Goal: Information Seeking & Learning: Check status

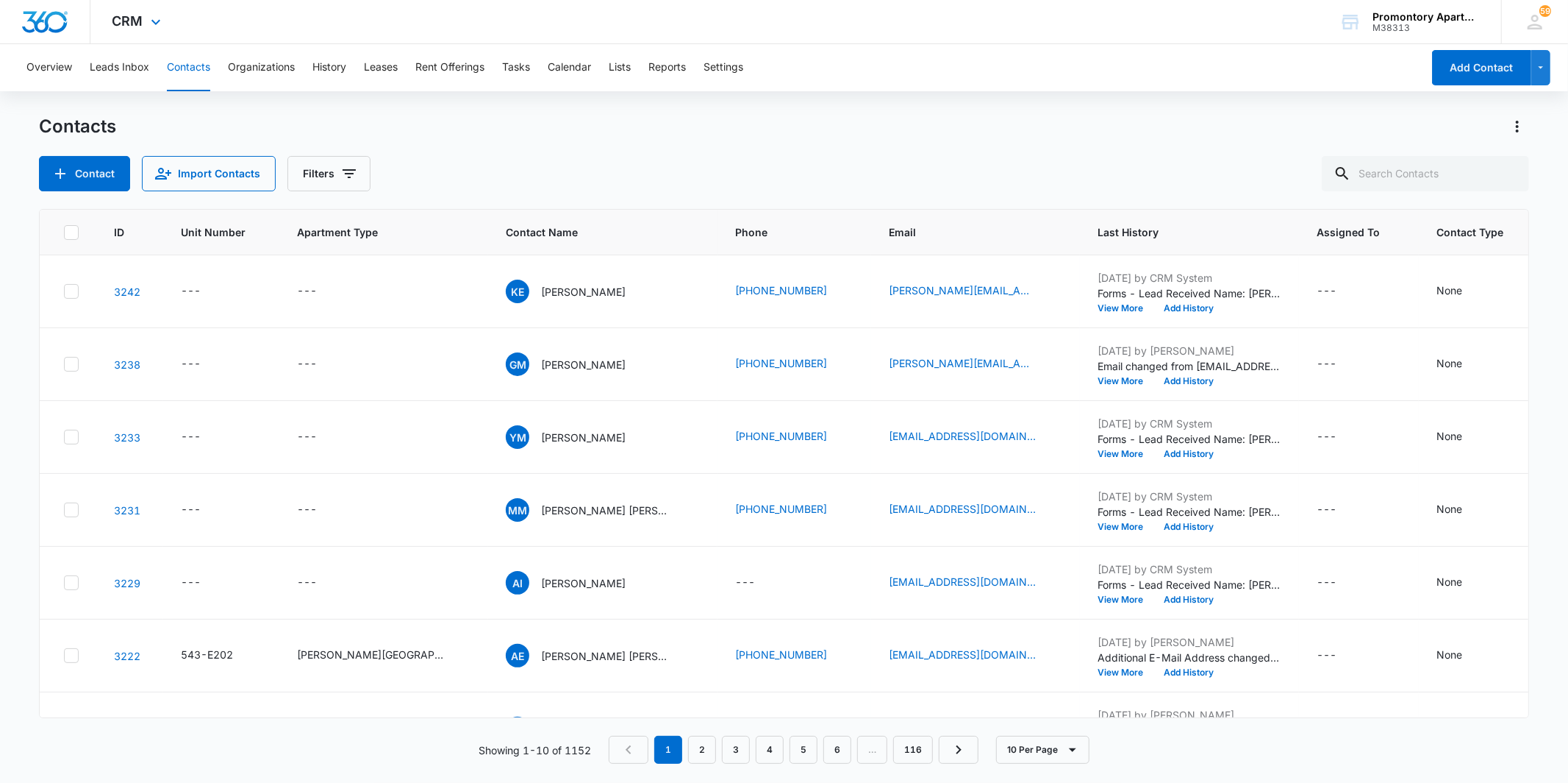
click at [125, 33] on div "CRM Apps Reputation Websites Forms CRM Email Social Content Intelligence Files …" at bounding box center [138, 22] width 96 height 44
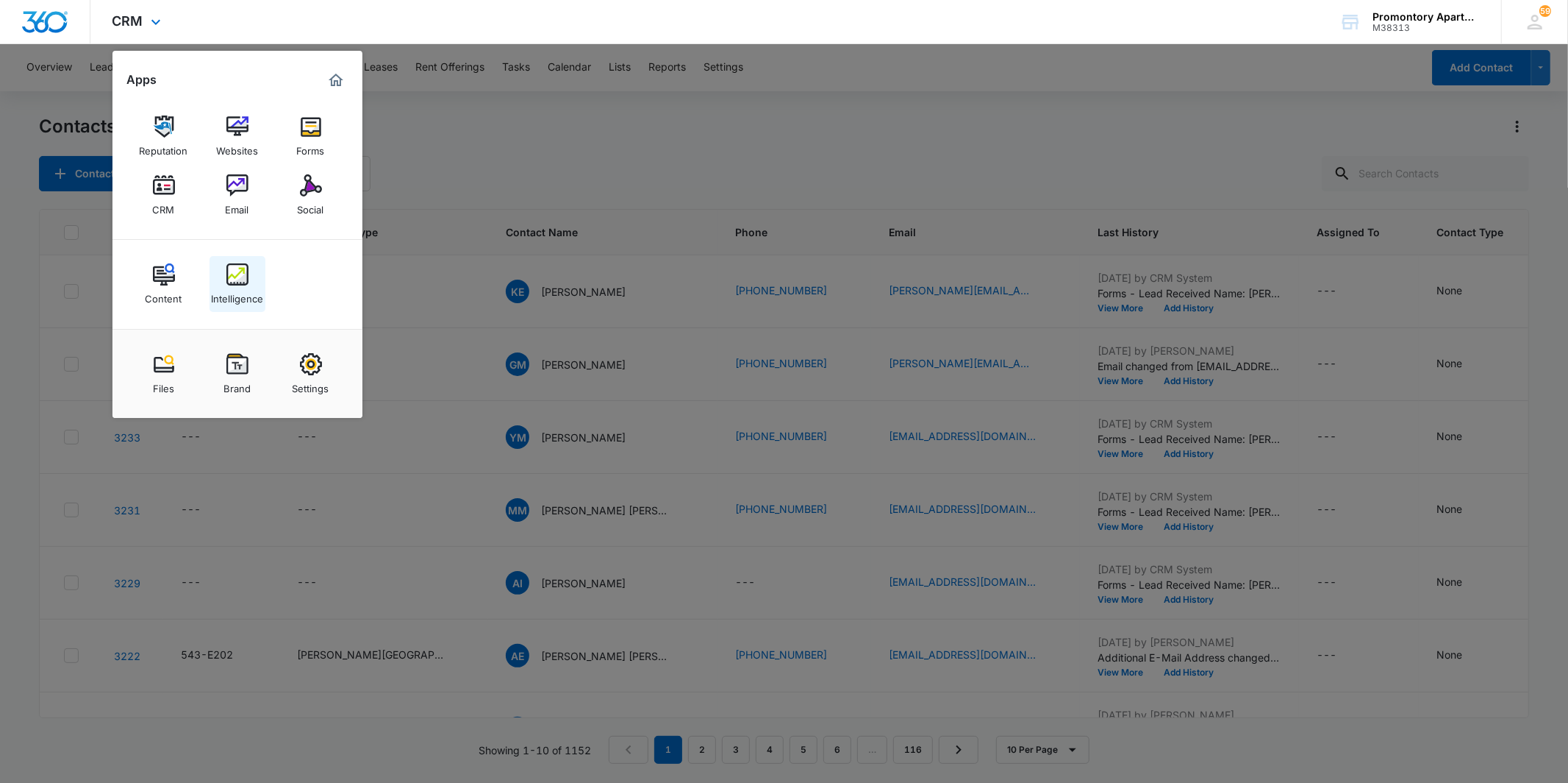
click at [233, 275] on img at bounding box center [236, 274] width 22 height 22
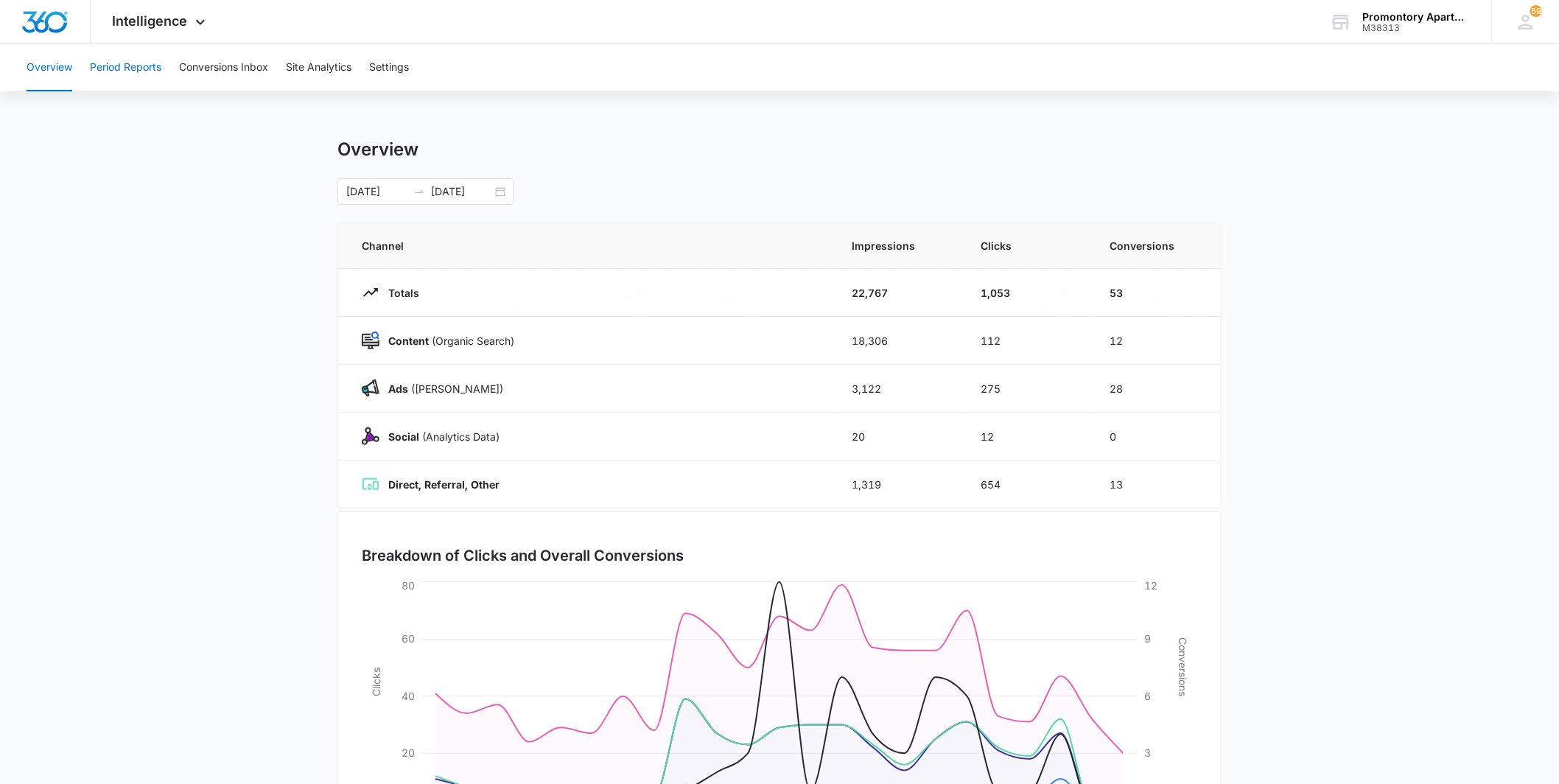
click at [137, 61] on button "Period Reports" at bounding box center [125, 68] width 71 height 48
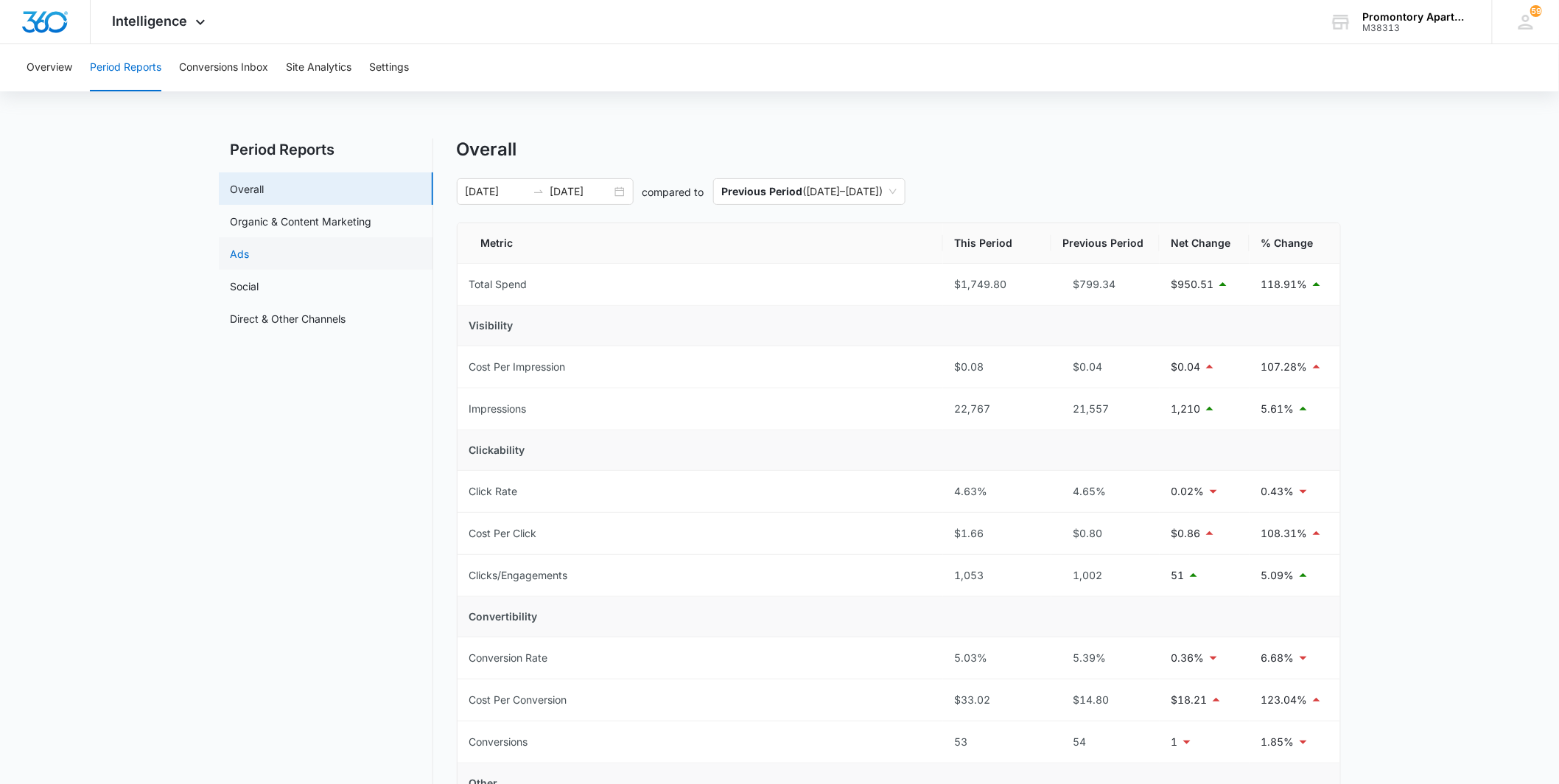
click at [249, 247] on link "Ads" at bounding box center [240, 254] width 19 height 15
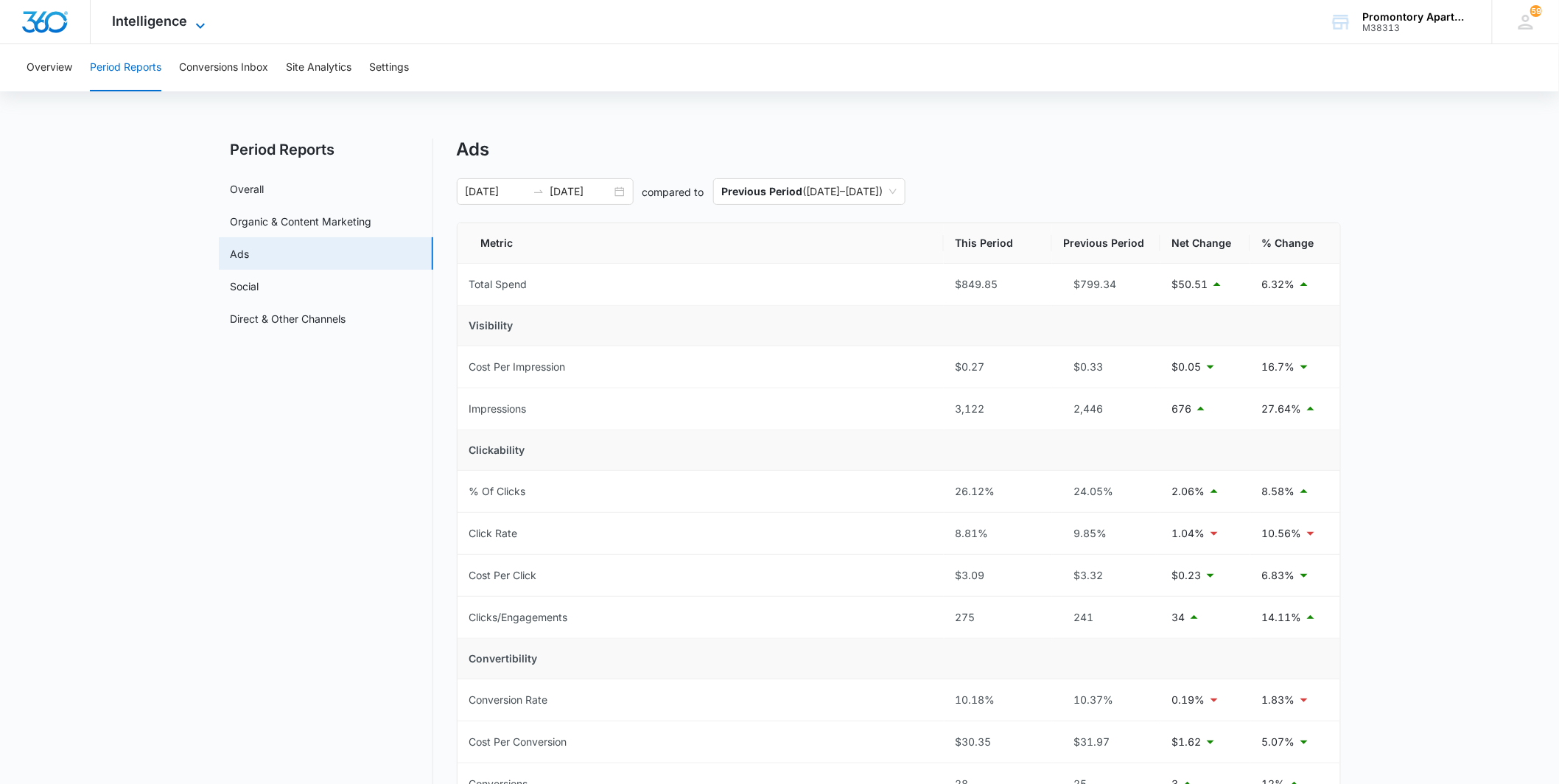
click at [146, 24] on span "Intelligence" at bounding box center [149, 21] width 75 height 15
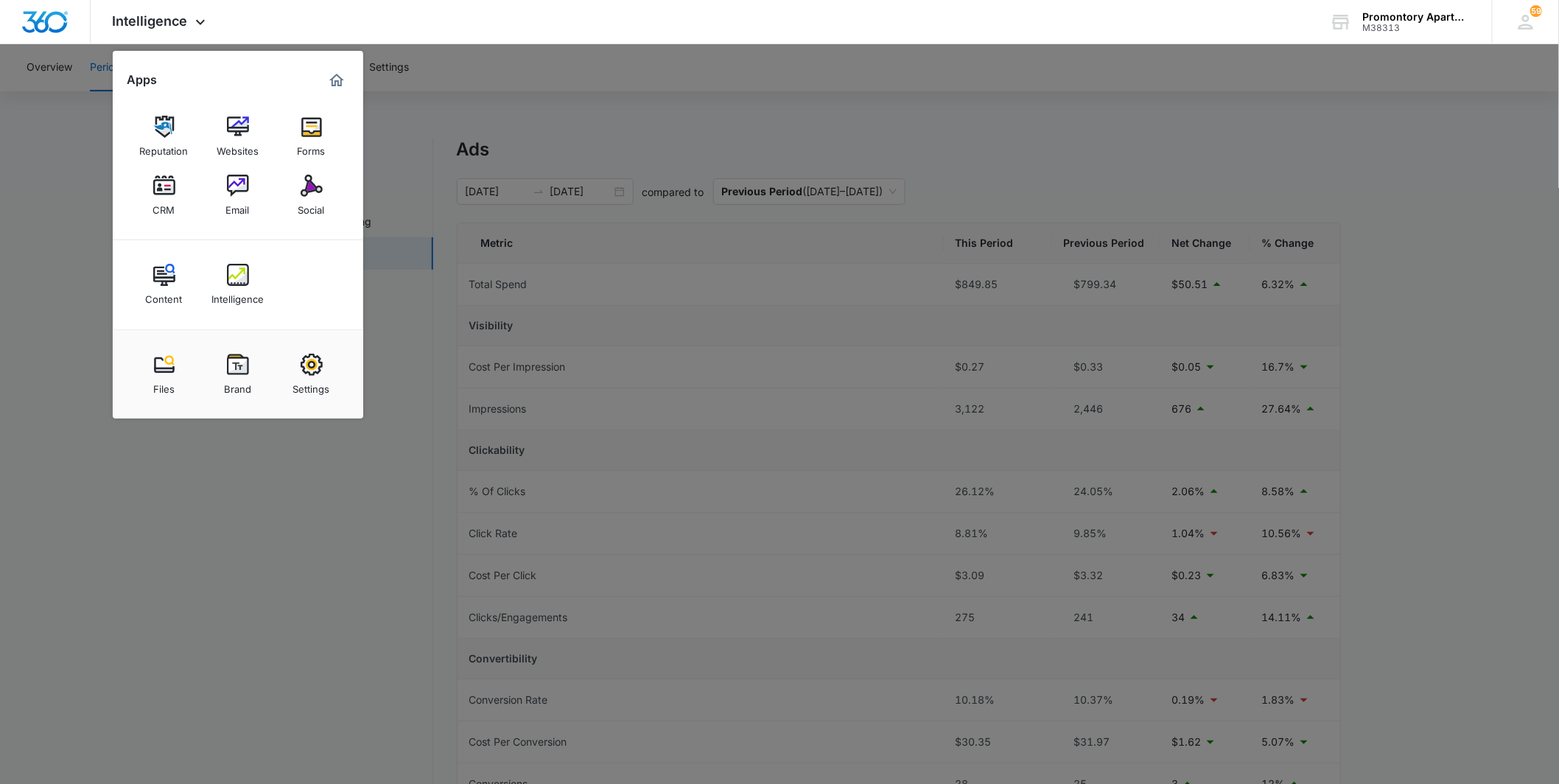
drag, startPoint x: 527, startPoint y: 107, endPoint x: 428, endPoint y: 71, distance: 105.3
click at [523, 106] on div at bounding box center [780, 392] width 1559 height 784
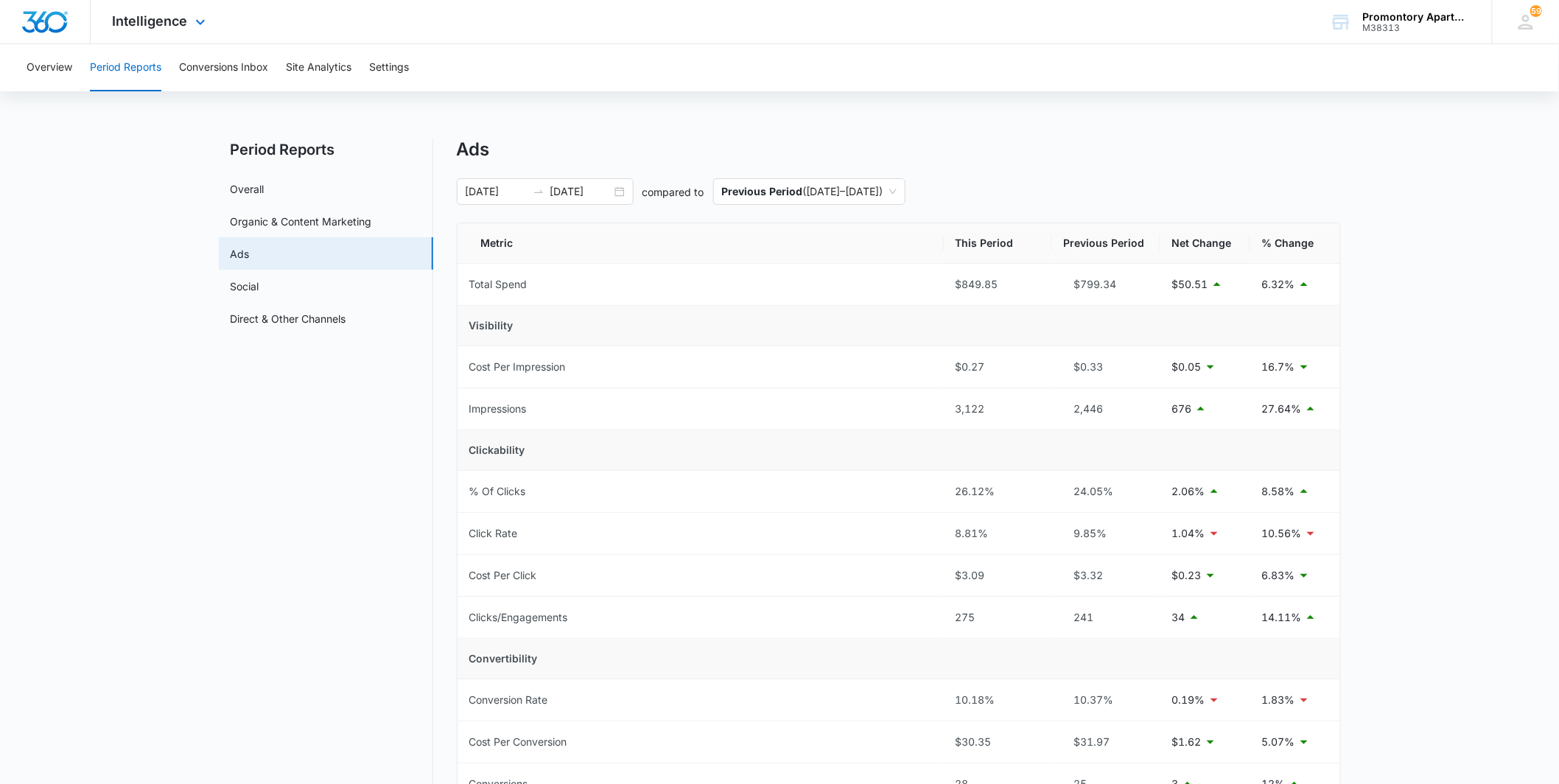
click at [168, 41] on div "Intelligence Apps Reputation Websites Forms CRM Email Social Content Intelligen…" at bounding box center [161, 22] width 141 height 44
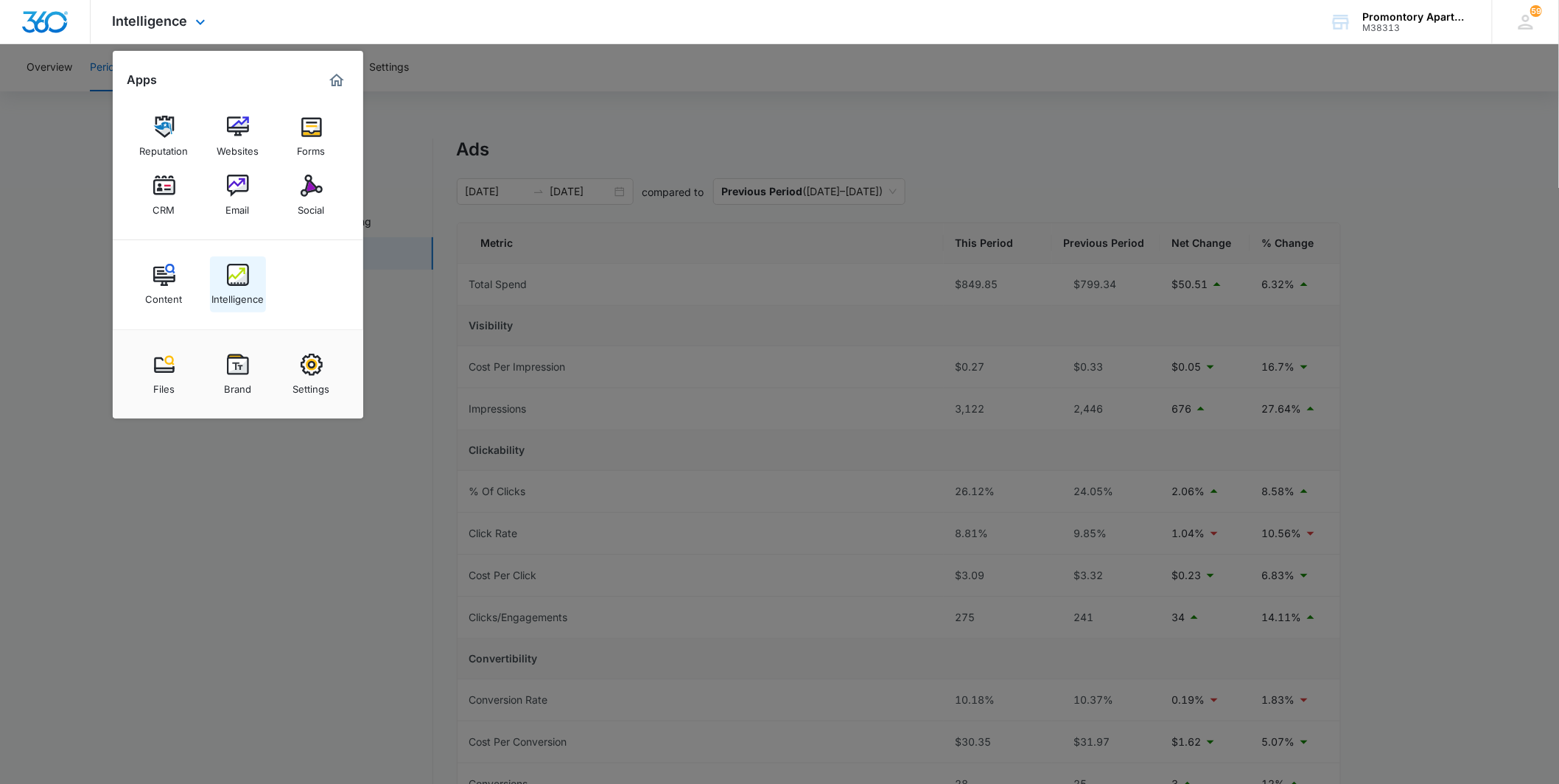
click at [237, 291] on div "Intelligence" at bounding box center [237, 295] width 52 height 19
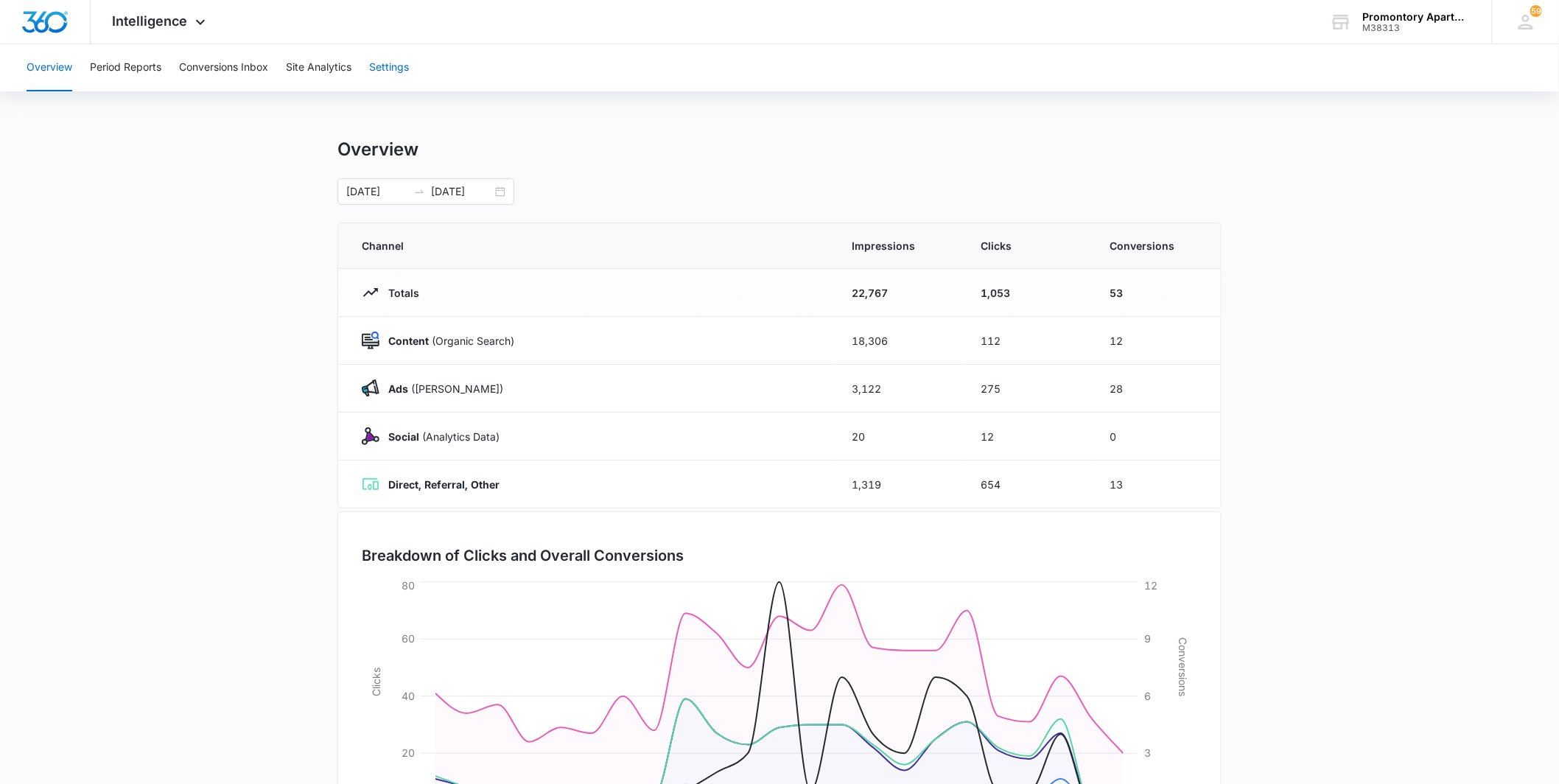
click at [404, 67] on button "Settings" at bounding box center [389, 68] width 40 height 48
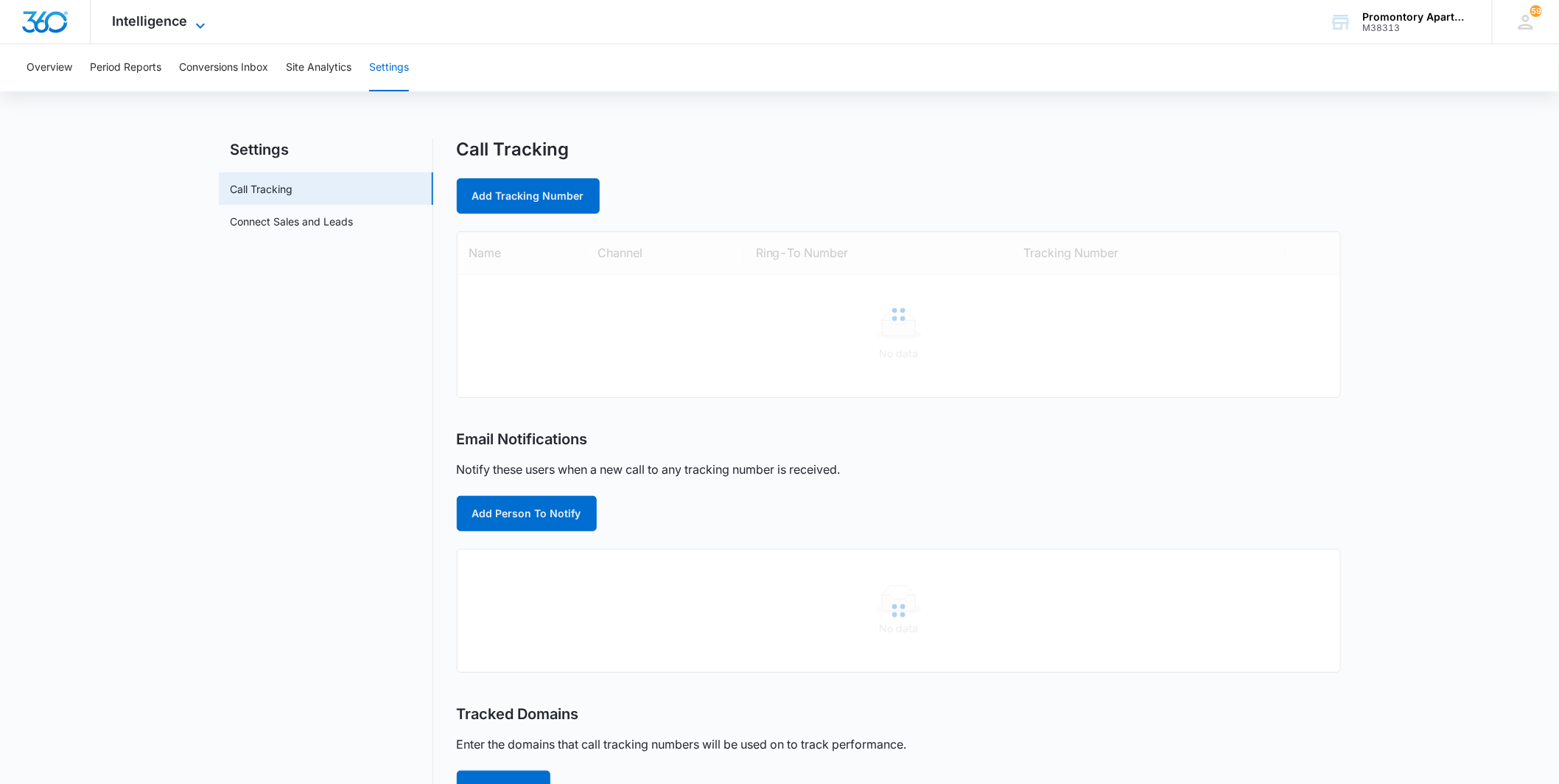
click at [167, 18] on span "Intelligence" at bounding box center [149, 21] width 75 height 15
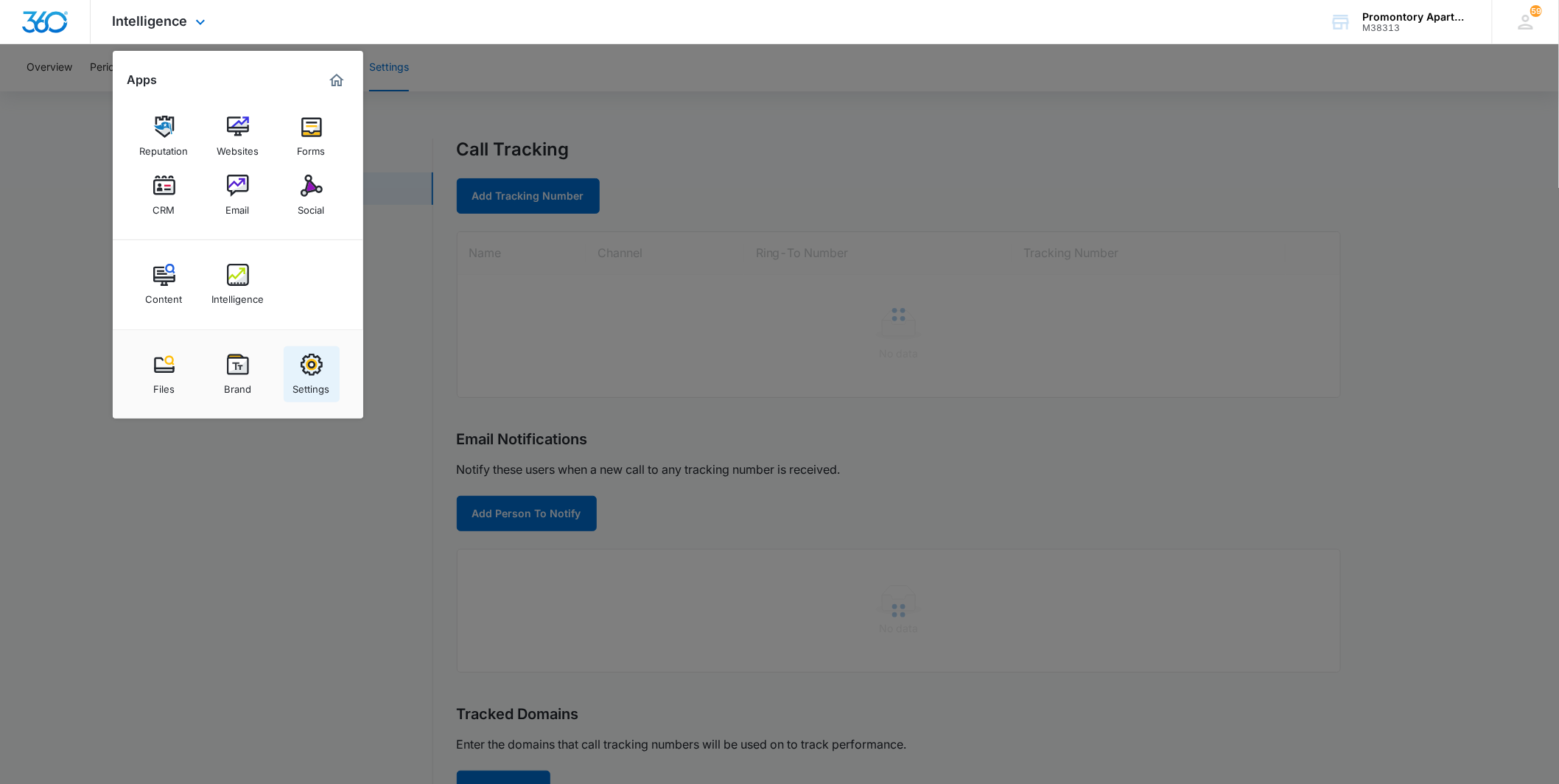
click at [306, 363] on img at bounding box center [311, 364] width 22 height 22
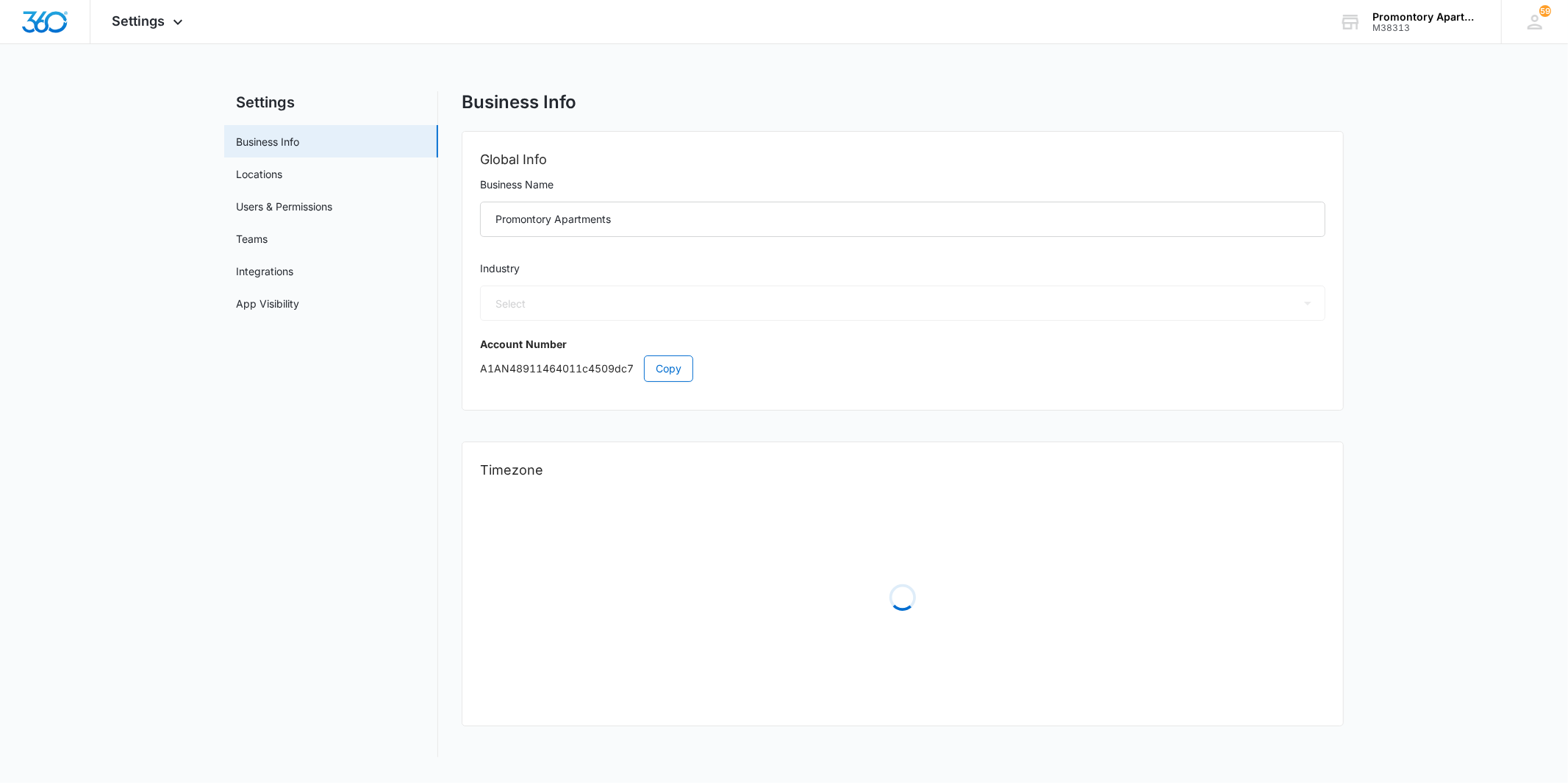
select select "35"
select select "US"
select select "America/[GEOGRAPHIC_DATA]"
click at [141, 13] on span "Settings" at bounding box center [139, 21] width 53 height 15
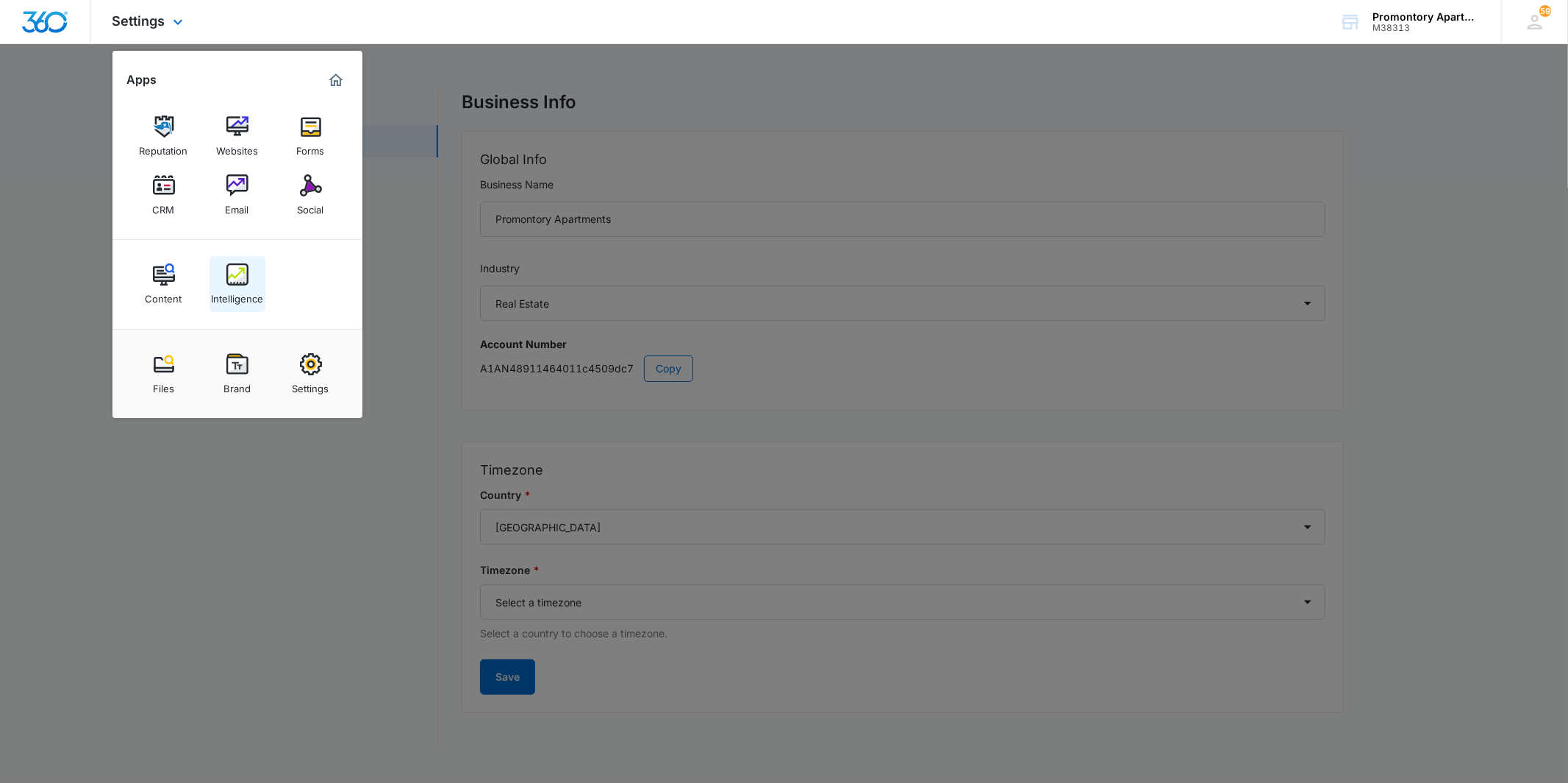
click at [240, 278] on img at bounding box center [236, 274] width 22 height 22
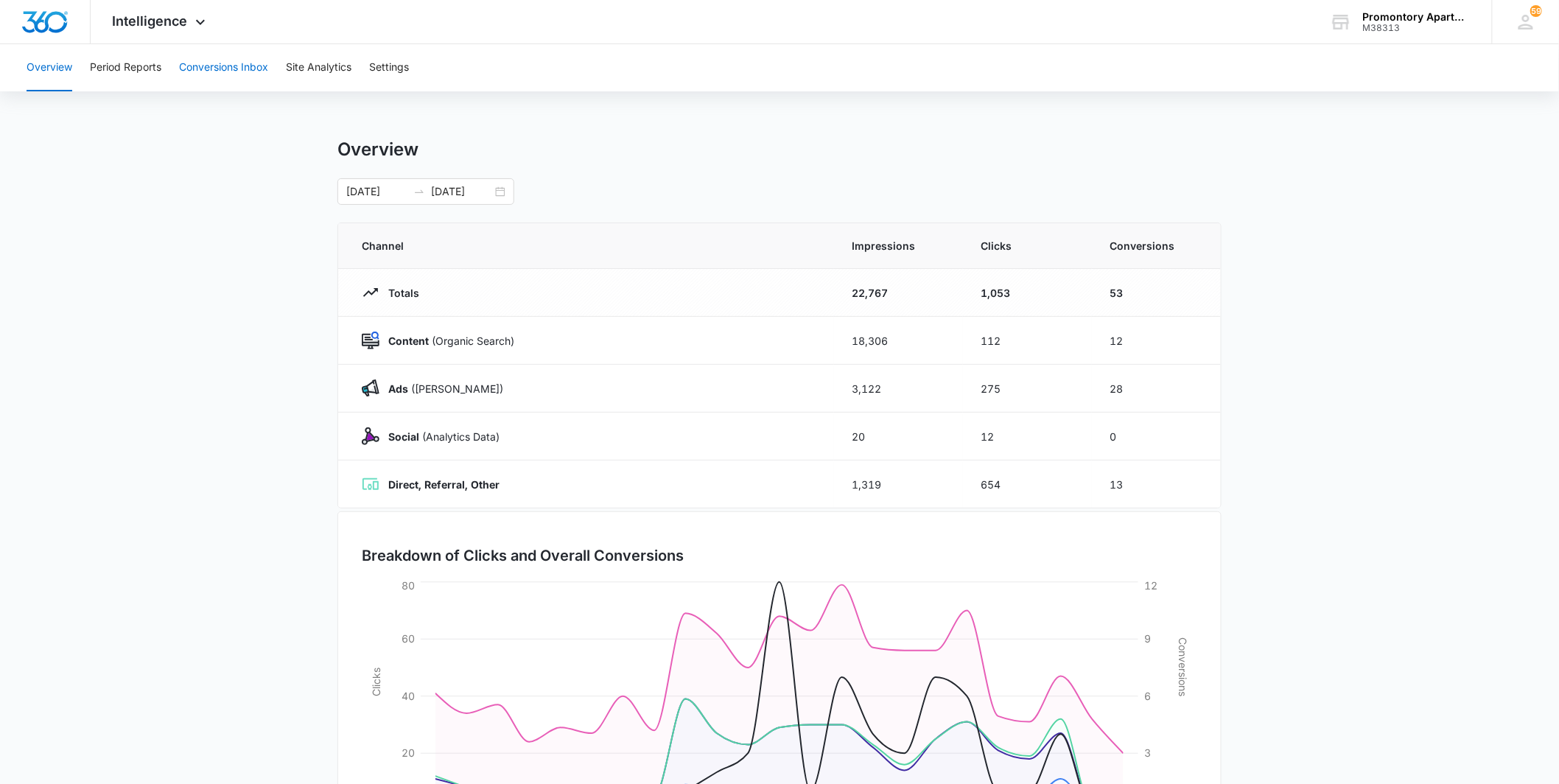
click at [212, 75] on button "Conversions Inbox" at bounding box center [224, 68] width 89 height 48
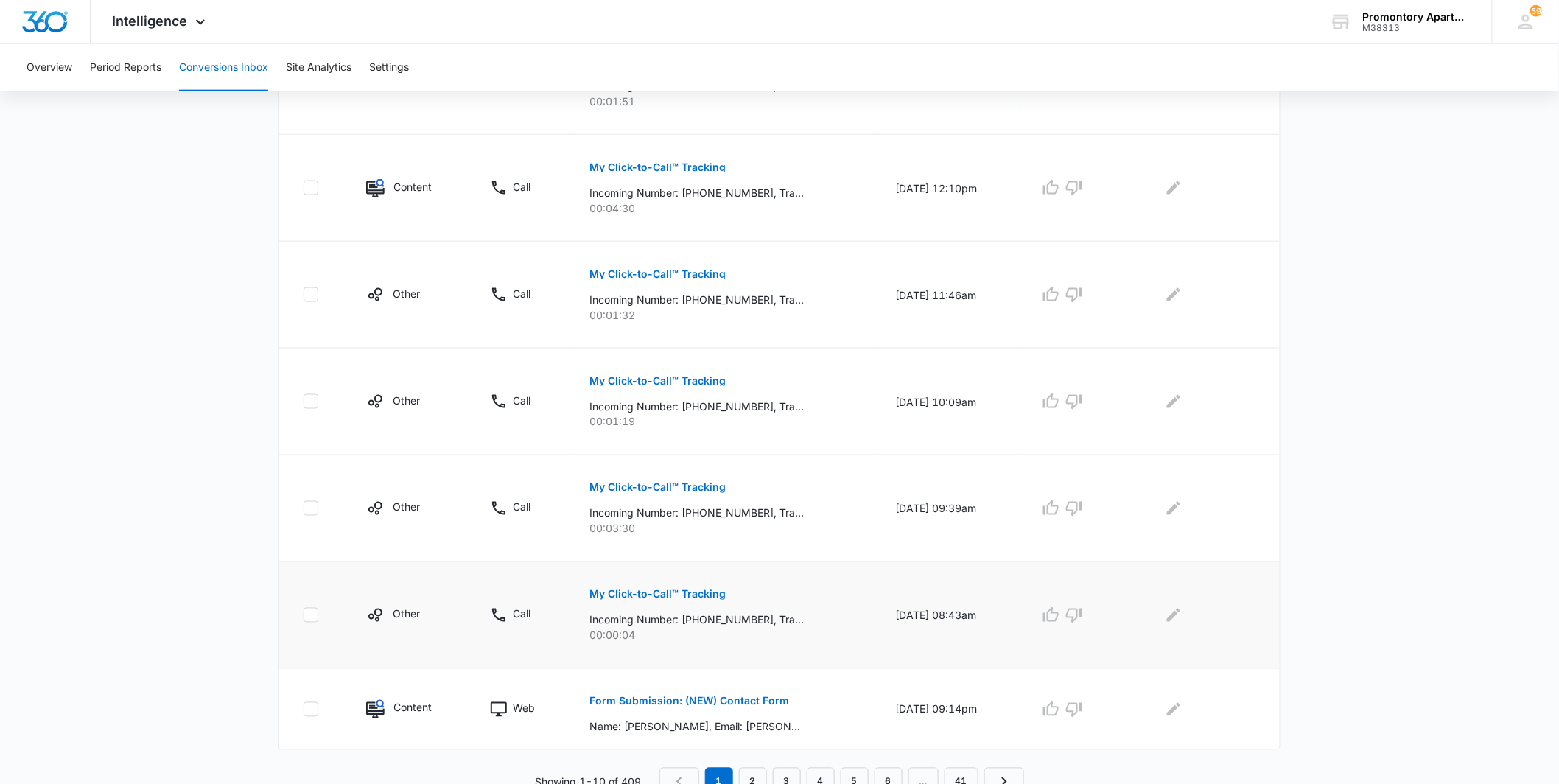
scroll to position [768, 0]
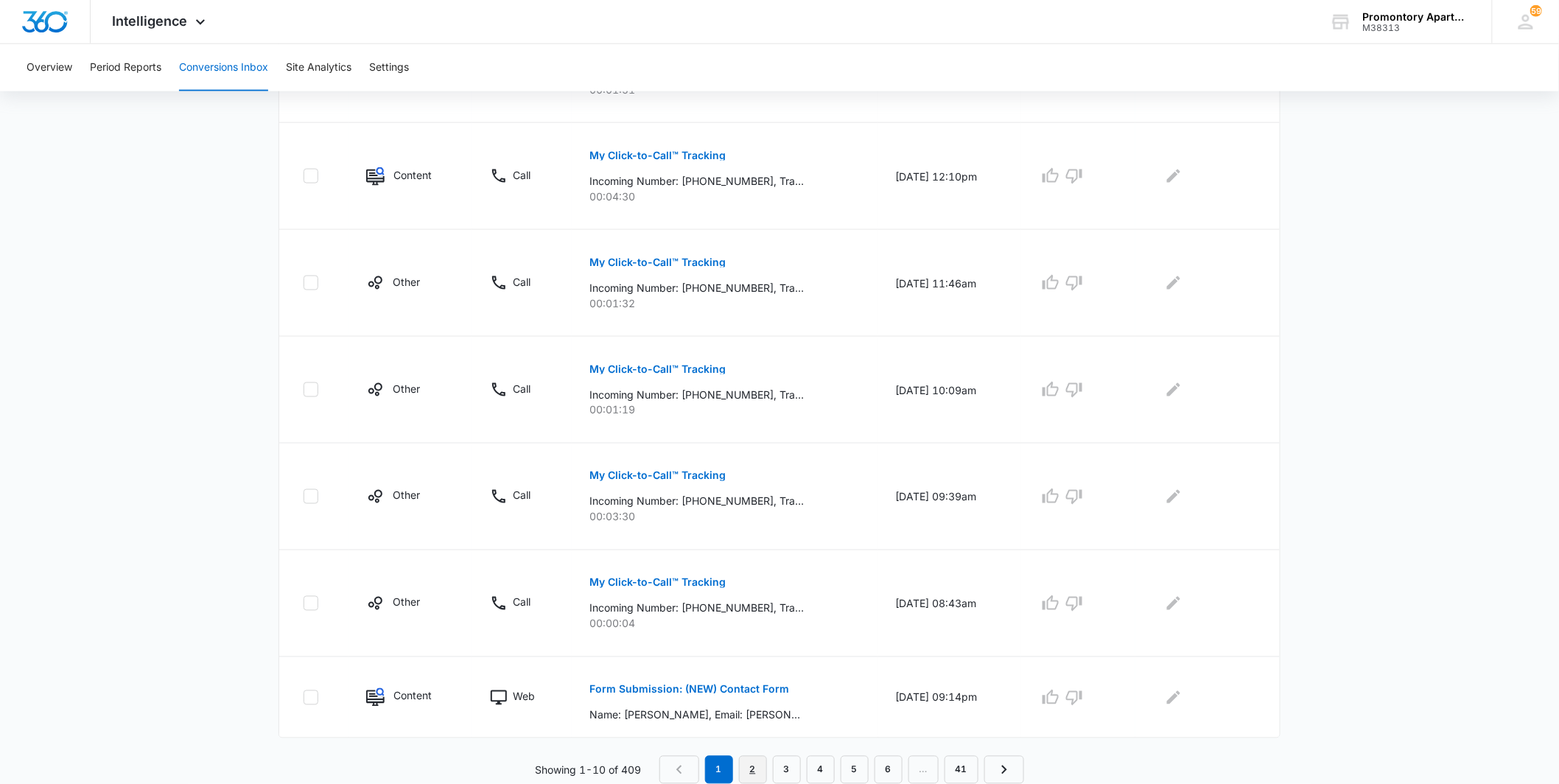
click at [761, 761] on link "2" at bounding box center [752, 769] width 28 height 28
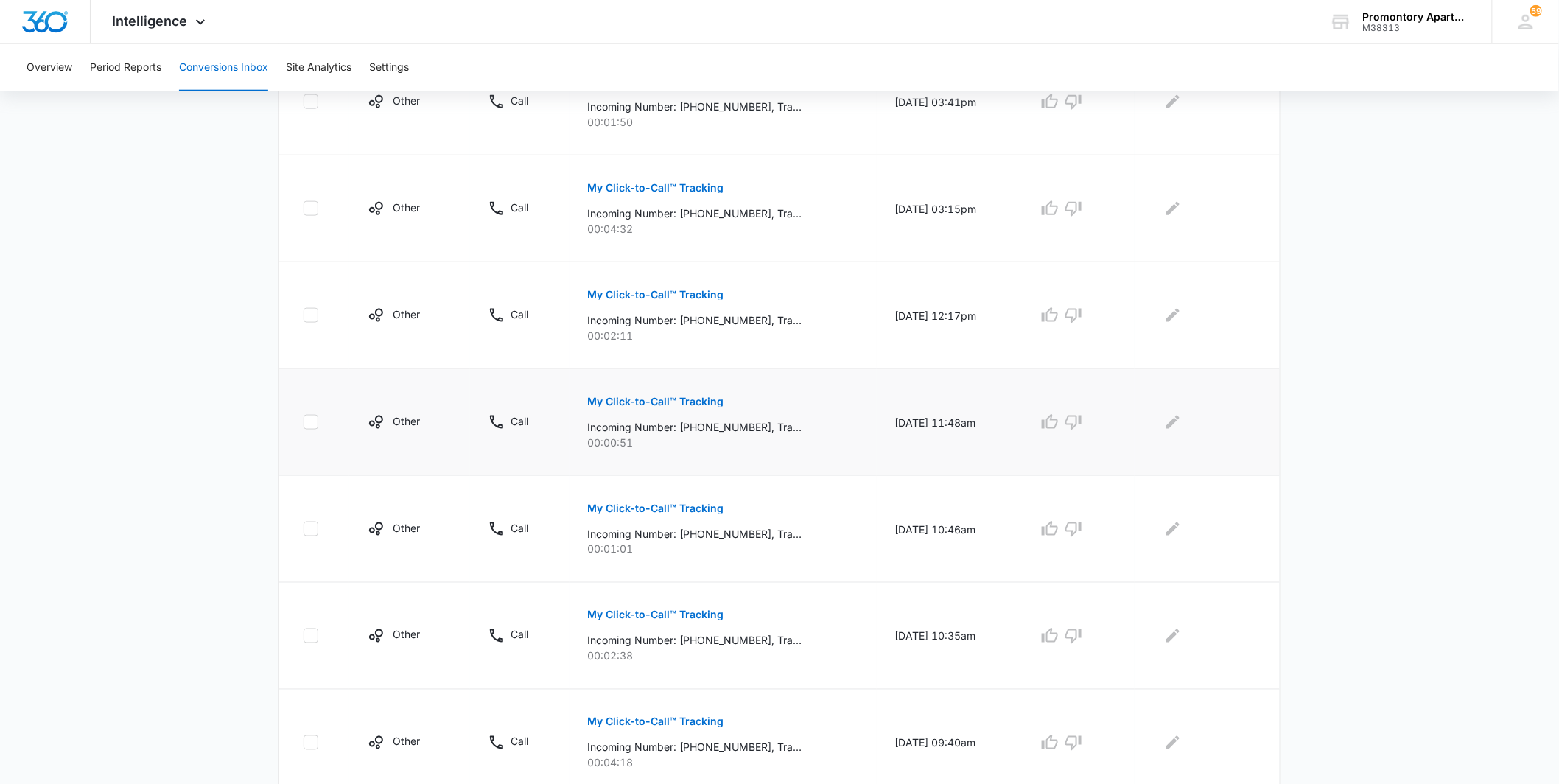
scroll to position [794, 0]
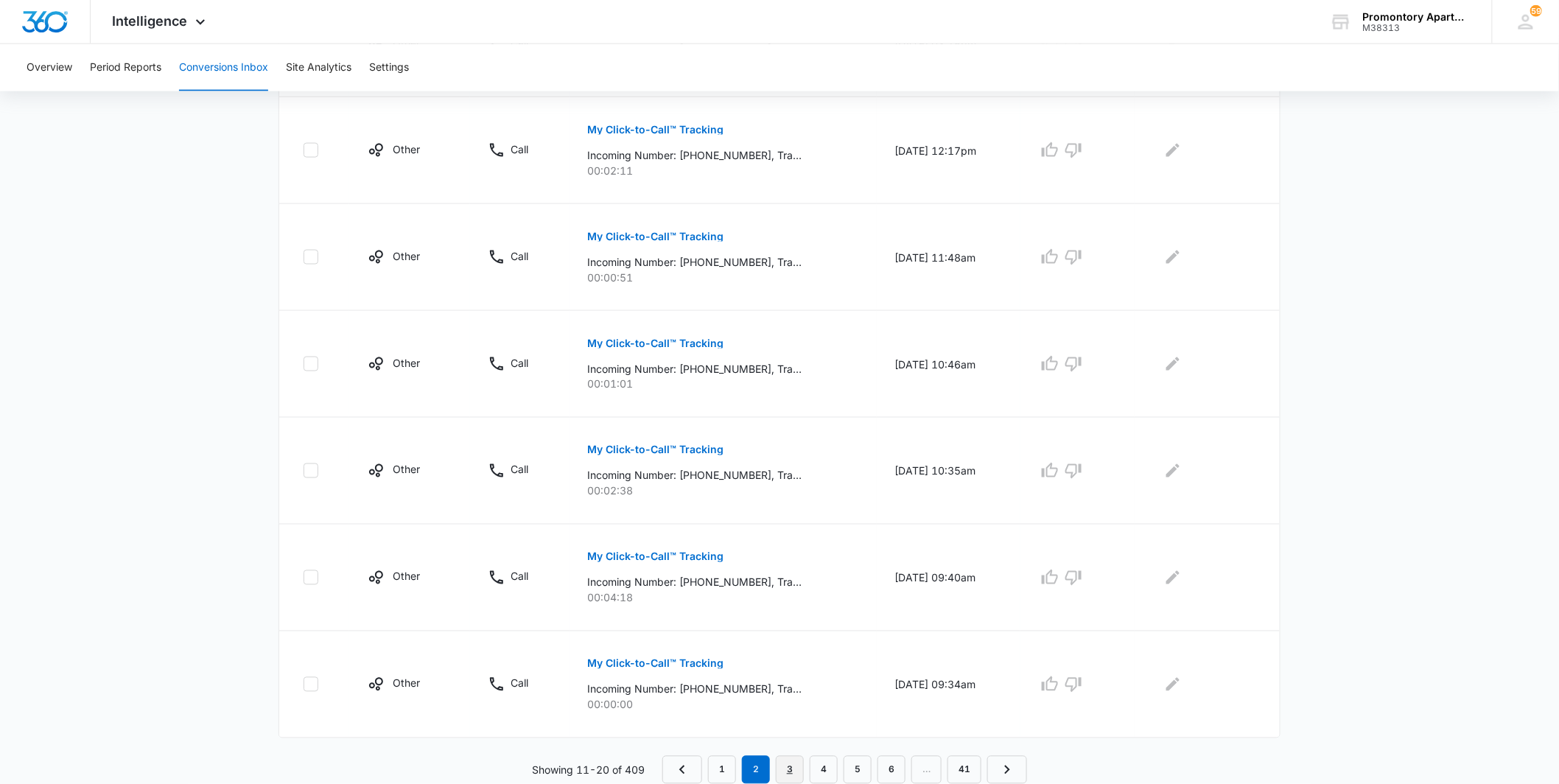
click at [784, 767] on link "3" at bounding box center [789, 769] width 28 height 28
click at [726, 774] on link "1" at bounding box center [721, 769] width 28 height 28
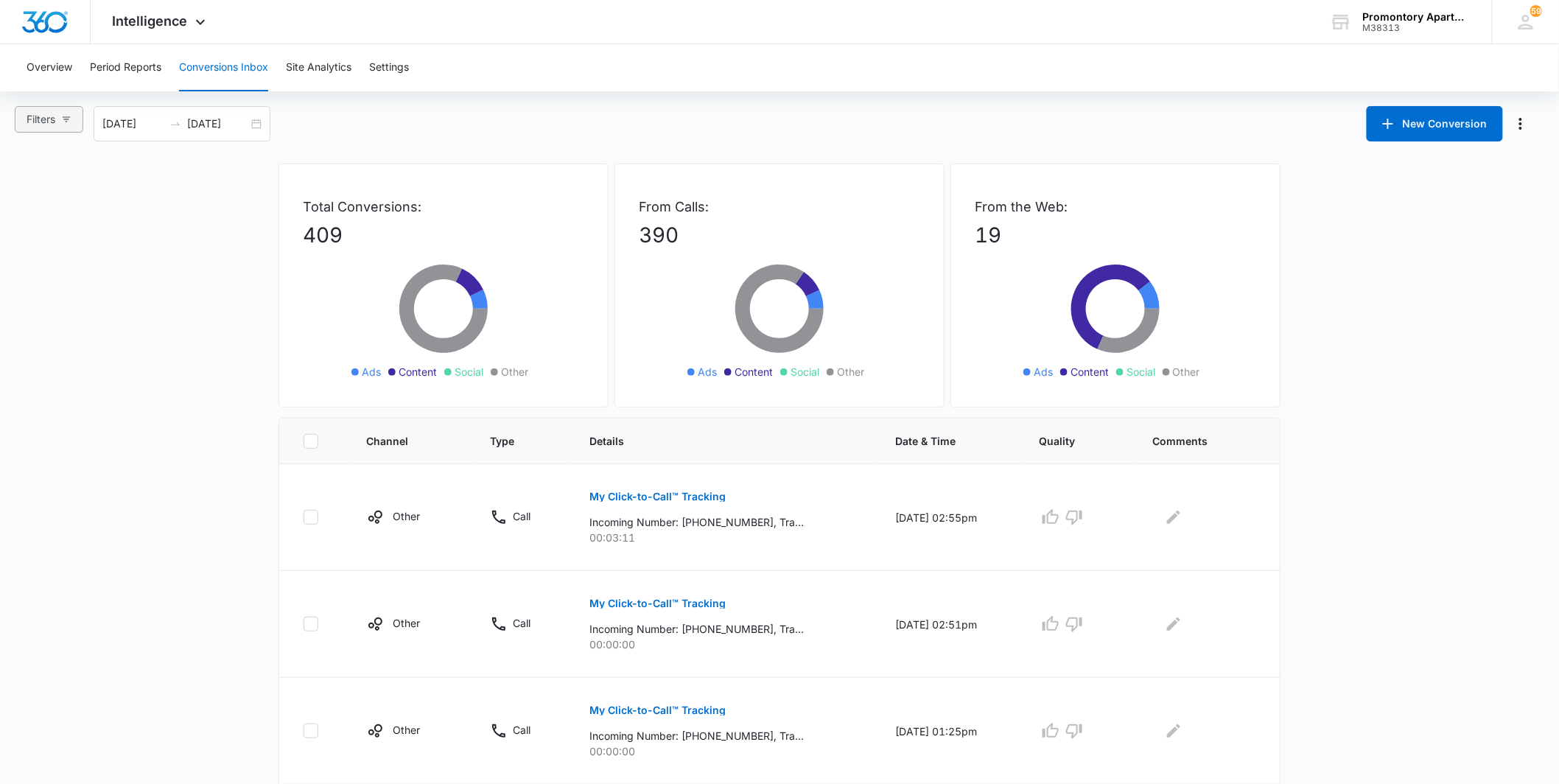
click at [76, 126] on button "Filters" at bounding box center [49, 119] width 69 height 27
click at [53, 196] on span "Ads" at bounding box center [49, 196] width 31 height 12
click at [34, 196] on input "Ads" at bounding box center [29, 197] width 11 height 11
radio input "true"
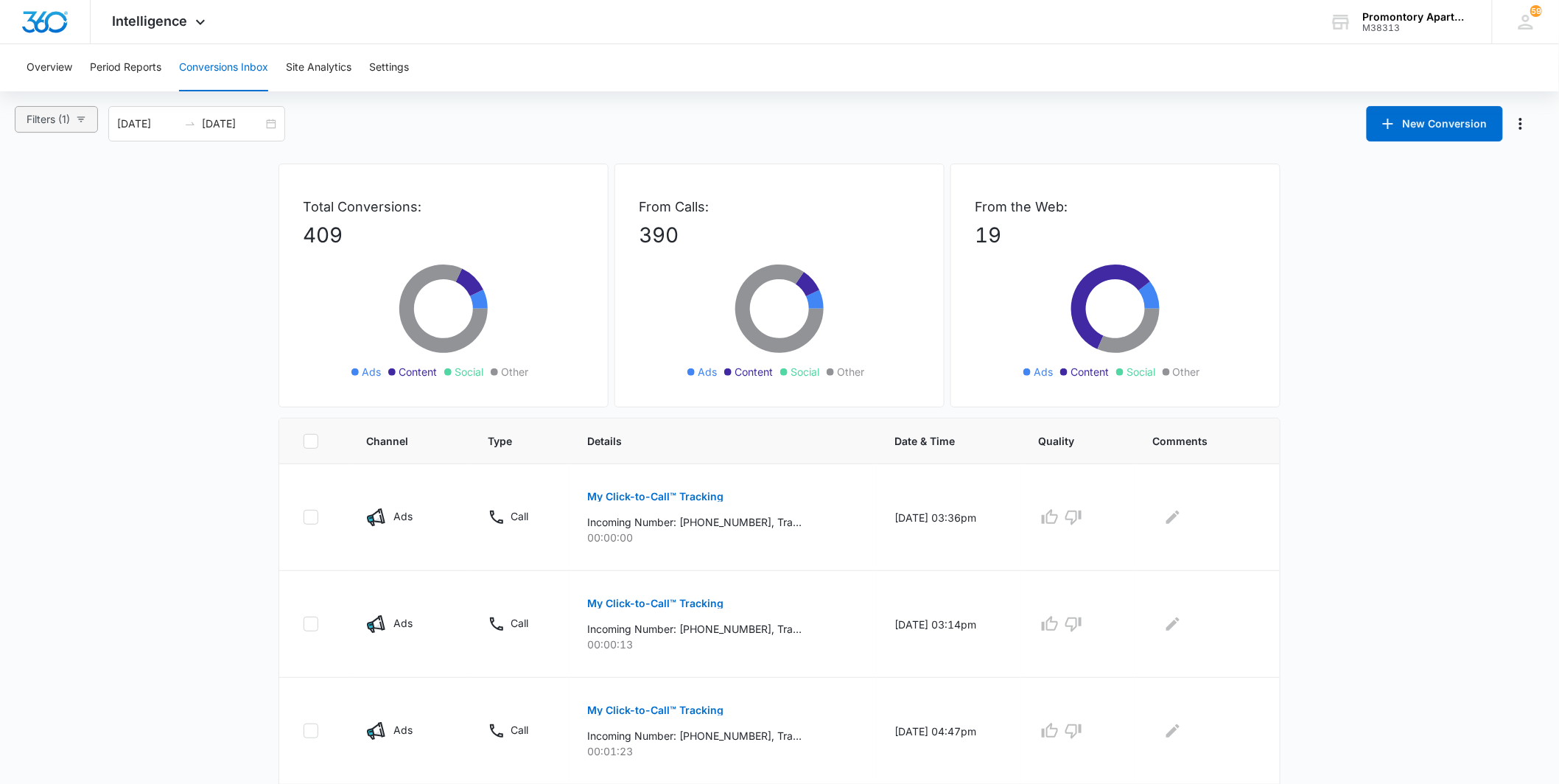
click at [59, 119] on span "Filters (1)" at bounding box center [49, 119] width 44 height 16
click at [28, 175] on input "All Channels" at bounding box center [29, 174] width 11 height 11
radio input "true"
radio input "false"
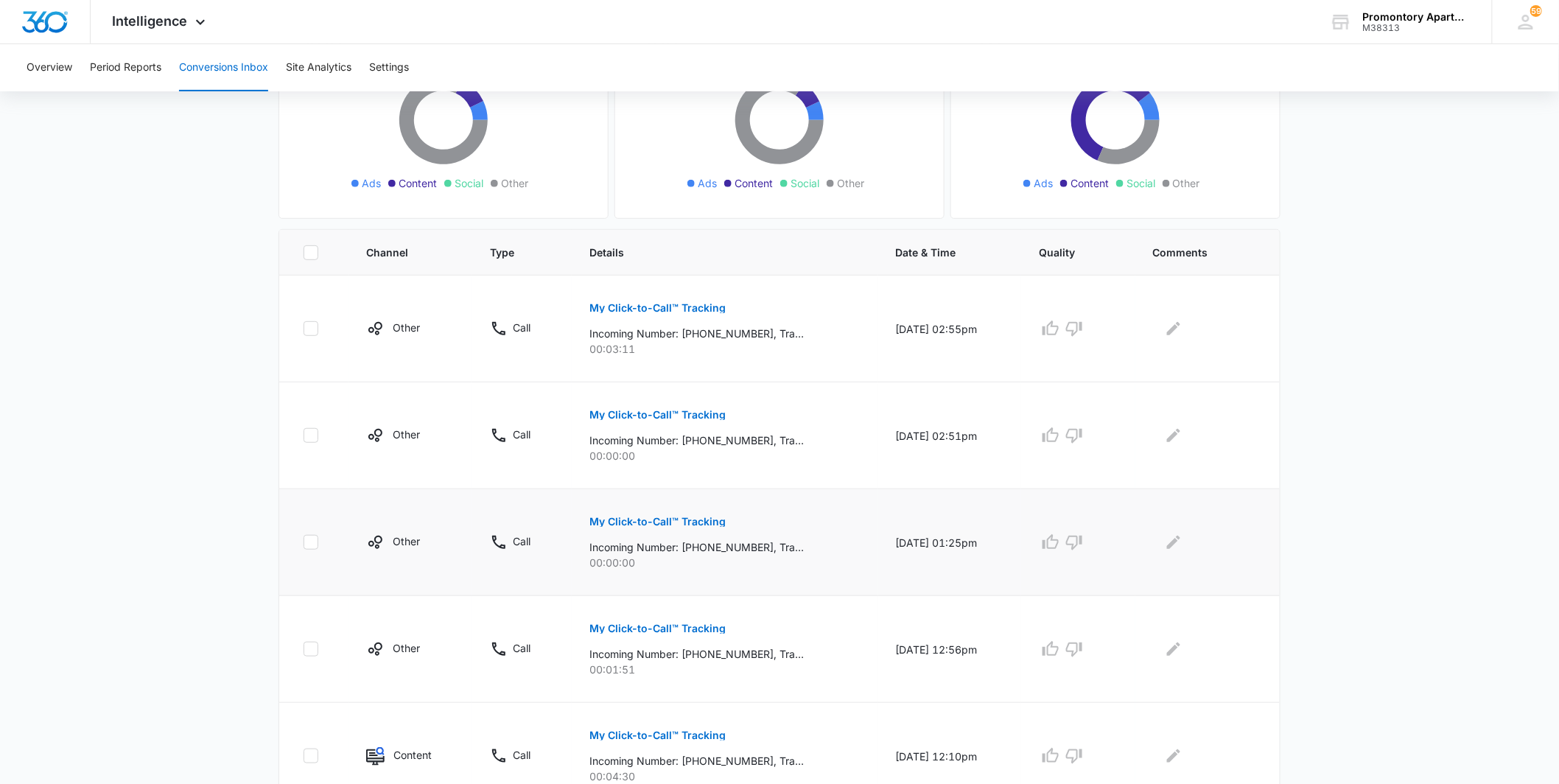
scroll to position [245, 0]
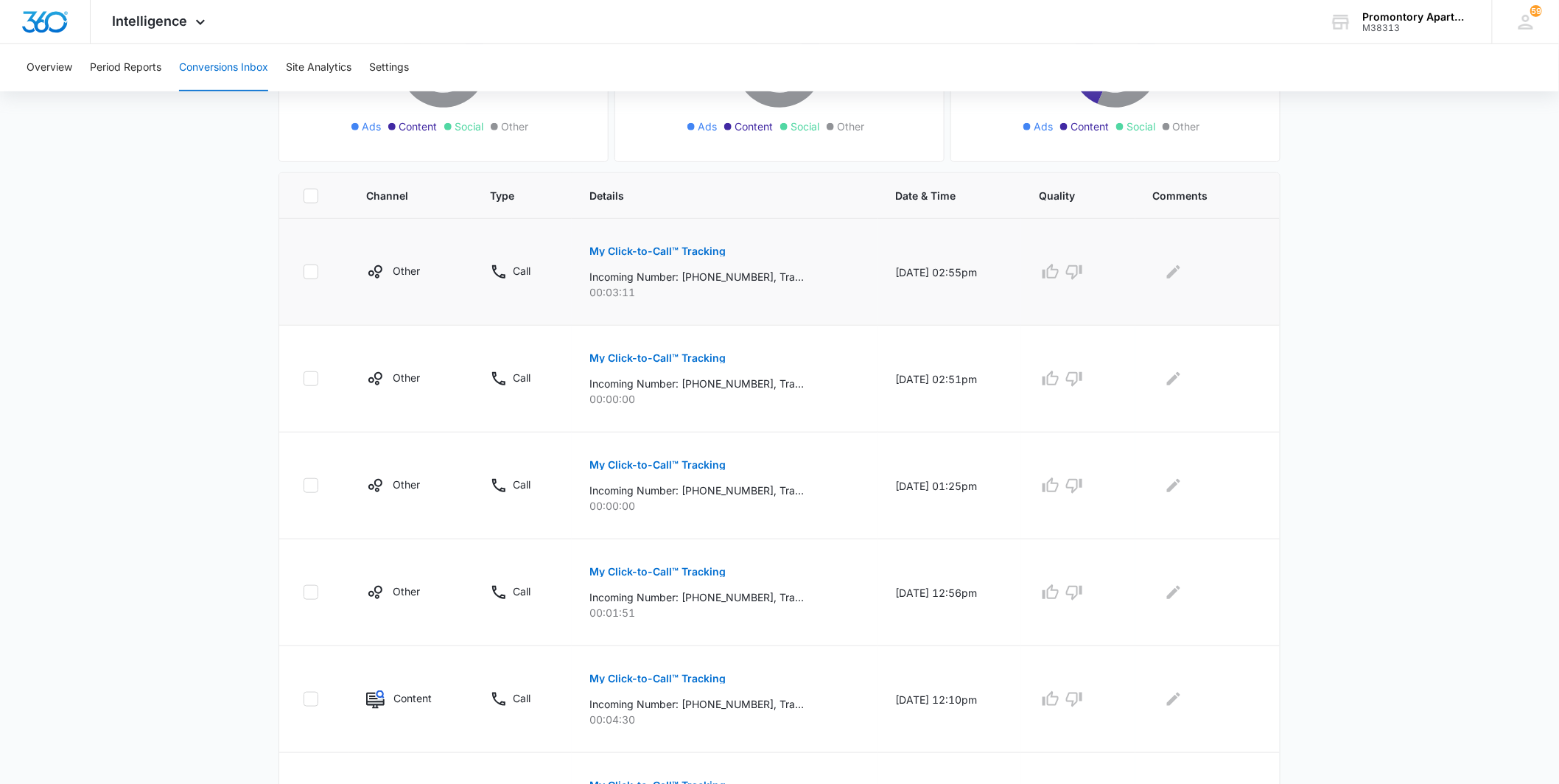
click at [772, 273] on p "Incoming Number: [PHONE_NUMBER], Tracking Number: [PHONE_NUMBER], Ring To: [PHO…" at bounding box center [696, 277] width 214 height 15
click at [686, 256] on p "My Click-to-Call™ Tracking" at bounding box center [657, 251] width 136 height 10
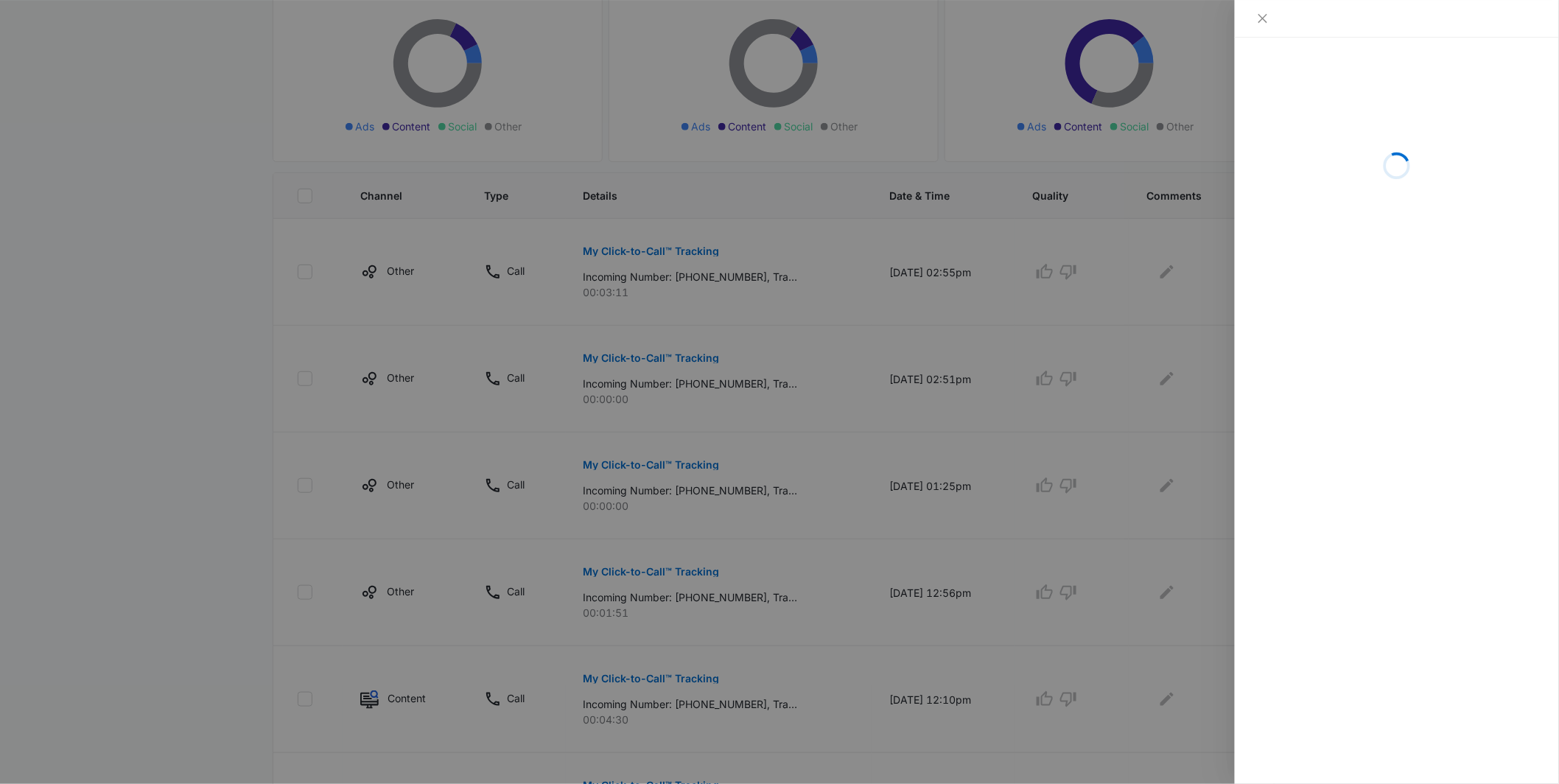
click at [903, 514] on div at bounding box center [780, 392] width 1559 height 784
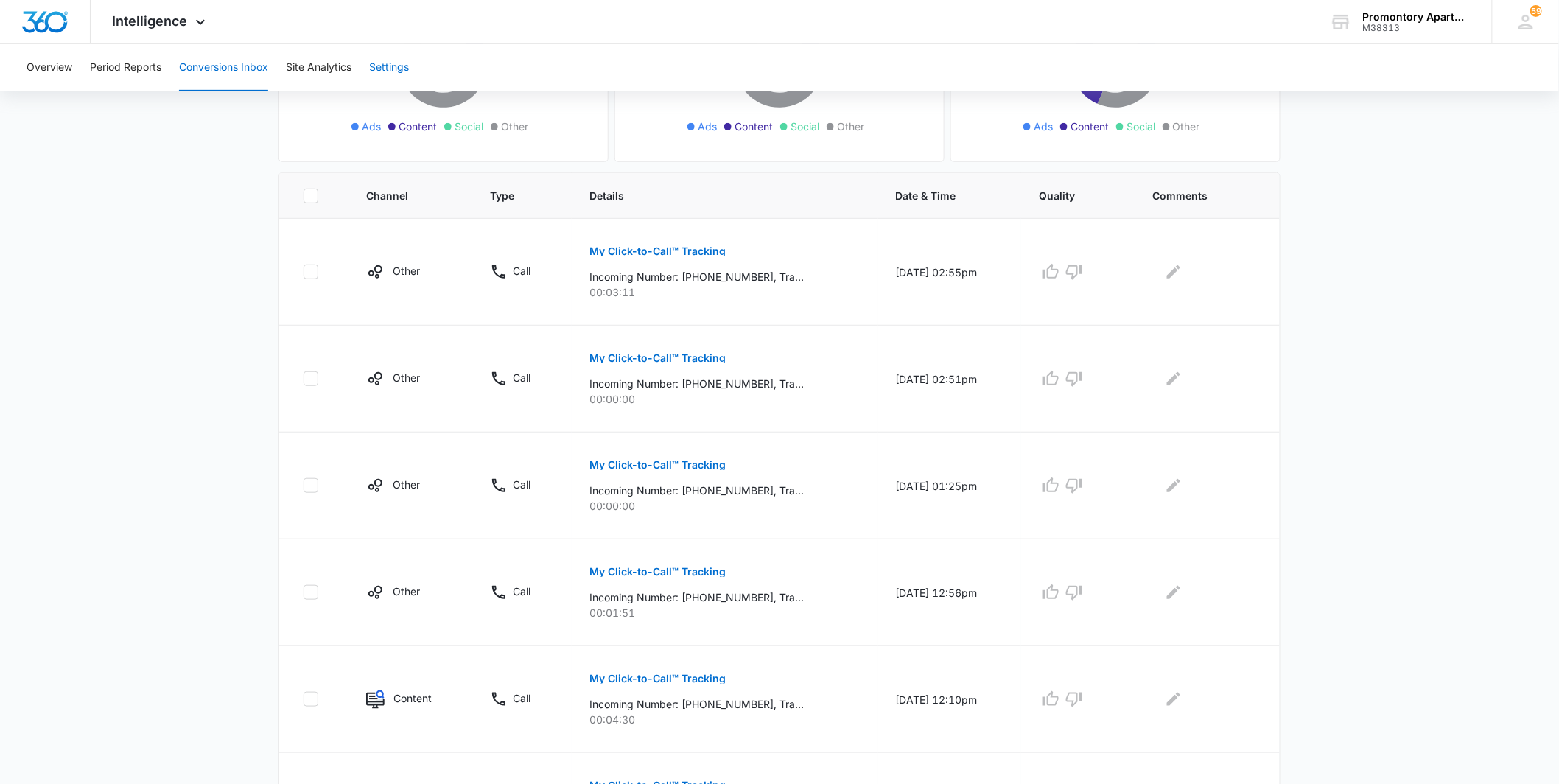
click at [390, 70] on button "Settings" at bounding box center [389, 68] width 40 height 48
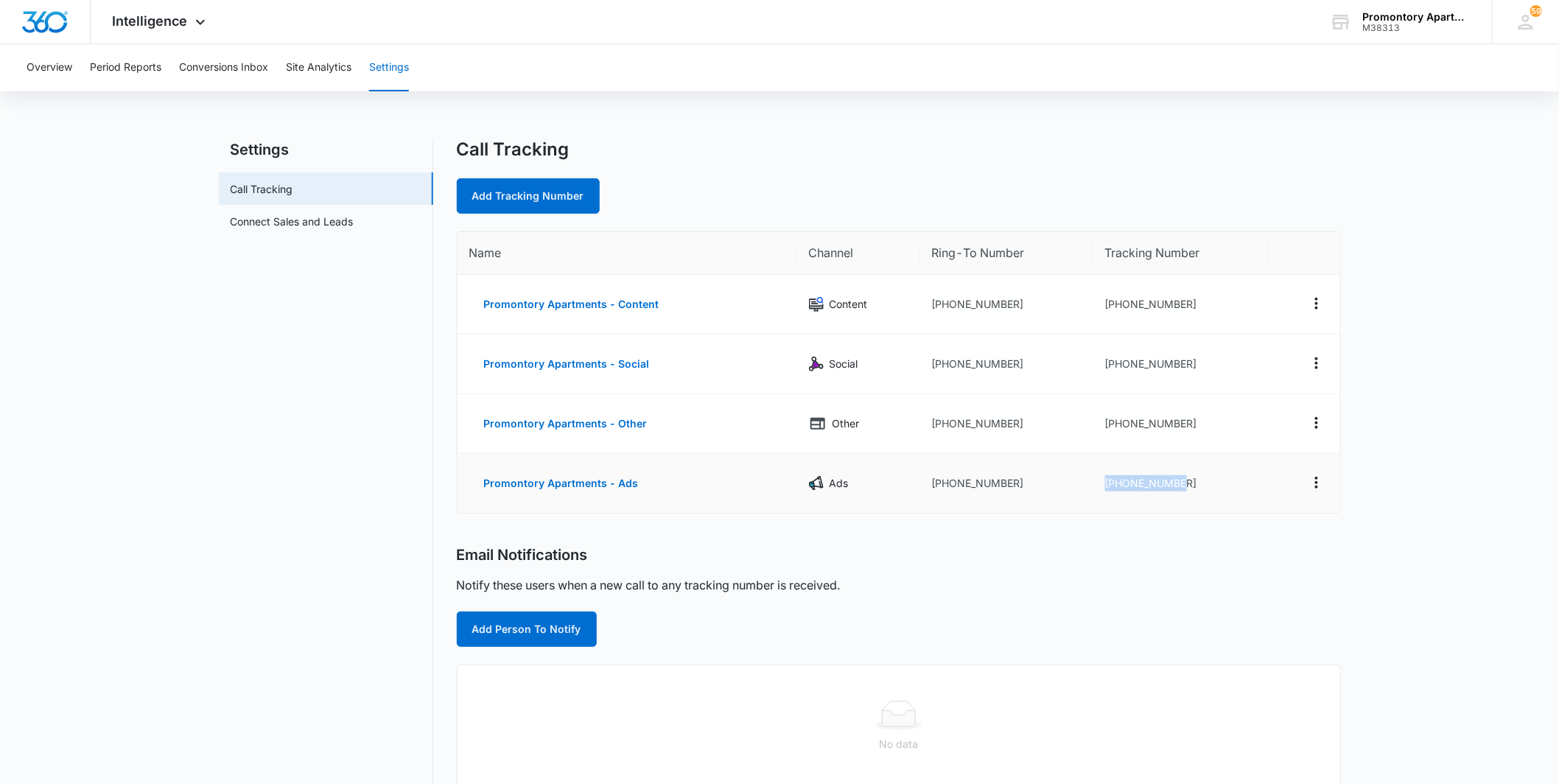
drag, startPoint x: 1092, startPoint y: 484, endPoint x: 1214, endPoint y: 484, distance: 122.0
click at [1214, 484] on td "[PHONE_NUMBER]" at bounding box center [1182, 483] width 177 height 59
copy td "[PHONE_NUMBER]"
click at [240, 69] on button "Conversions Inbox" at bounding box center [224, 68] width 89 height 48
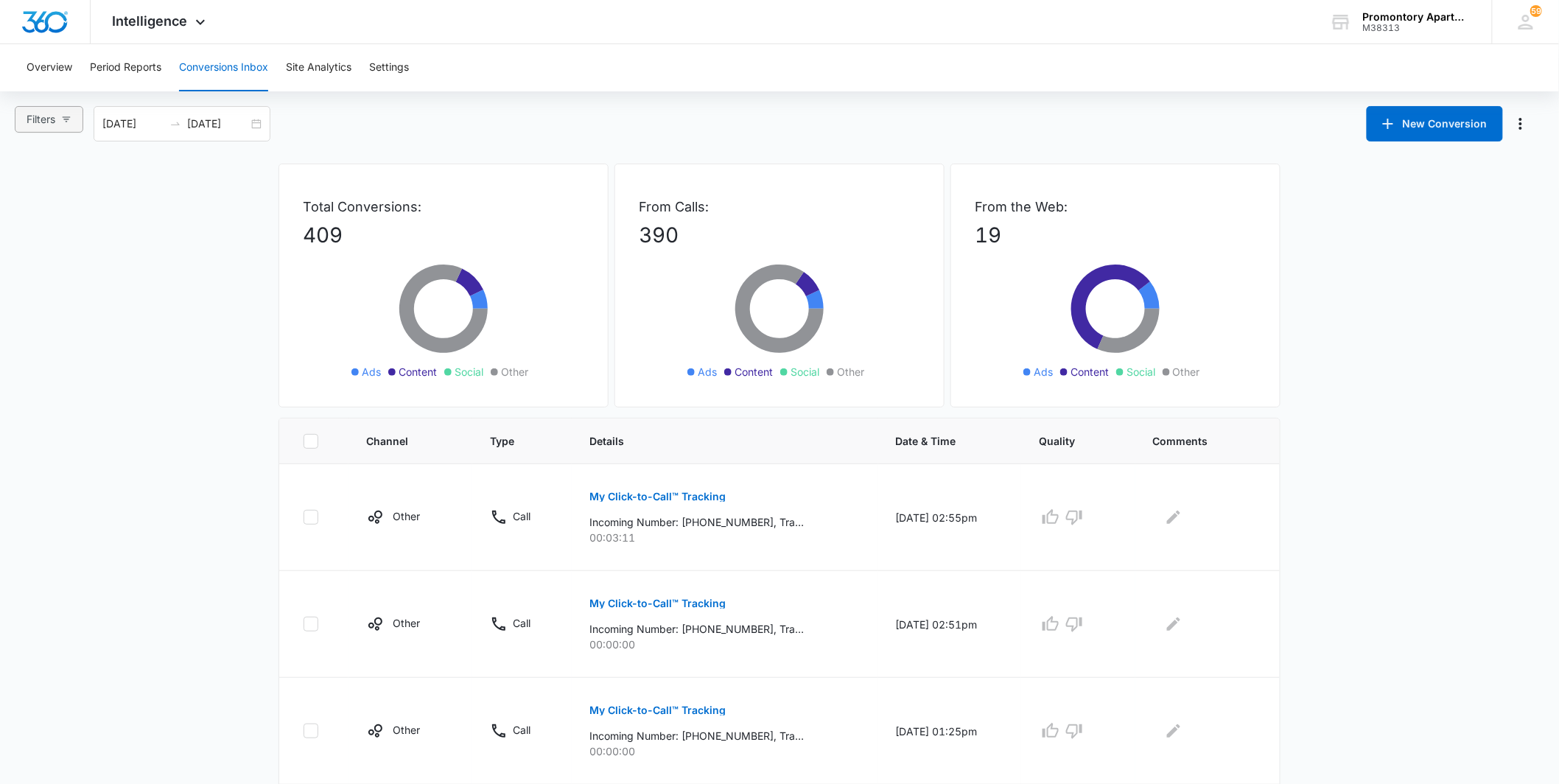
click at [47, 119] on span "Filters" at bounding box center [41, 119] width 29 height 16
click at [70, 364] on span "Calls Only" at bounding box center [64, 362] width 60 height 12
click at [34, 364] on input "Calls Only" at bounding box center [29, 362] width 11 height 11
radio input "true"
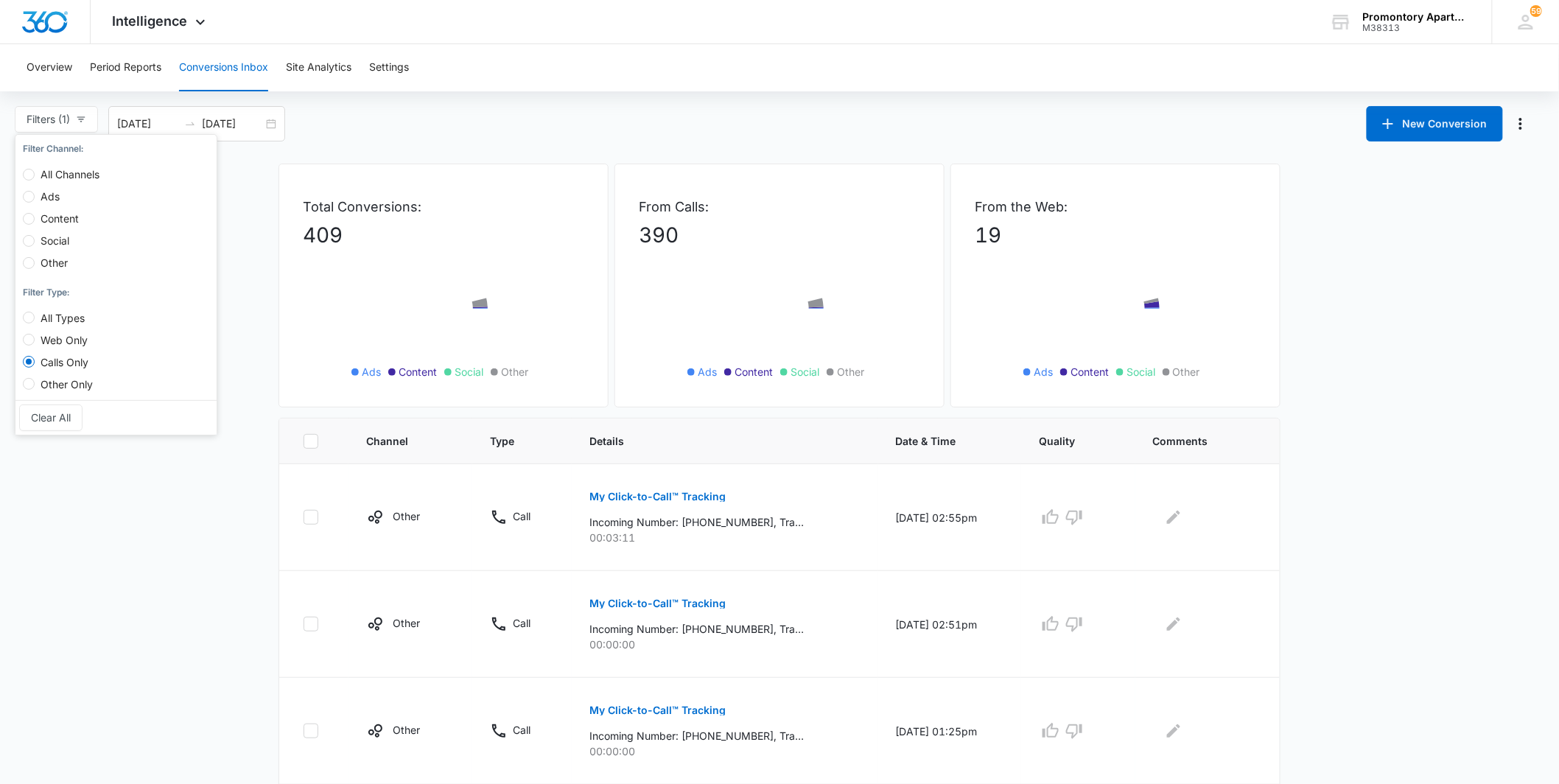
click at [431, 124] on div "Filters (1) Filter Channel : All Channels Ads Content Social Other Filter Type …" at bounding box center [780, 123] width 1559 height 35
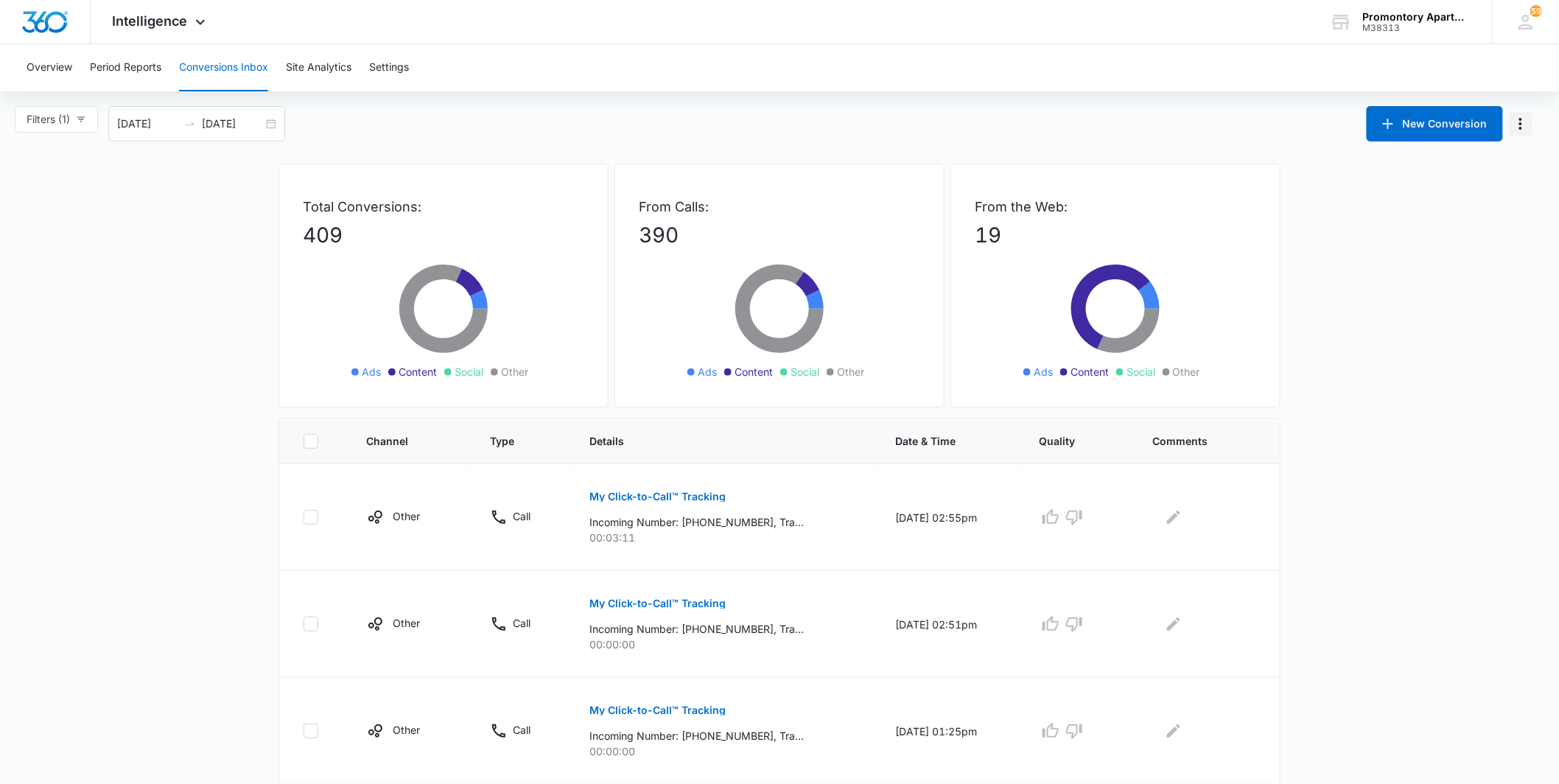
click at [1515, 127] on icon "Manage Numbers" at bounding box center [1521, 124] width 18 height 18
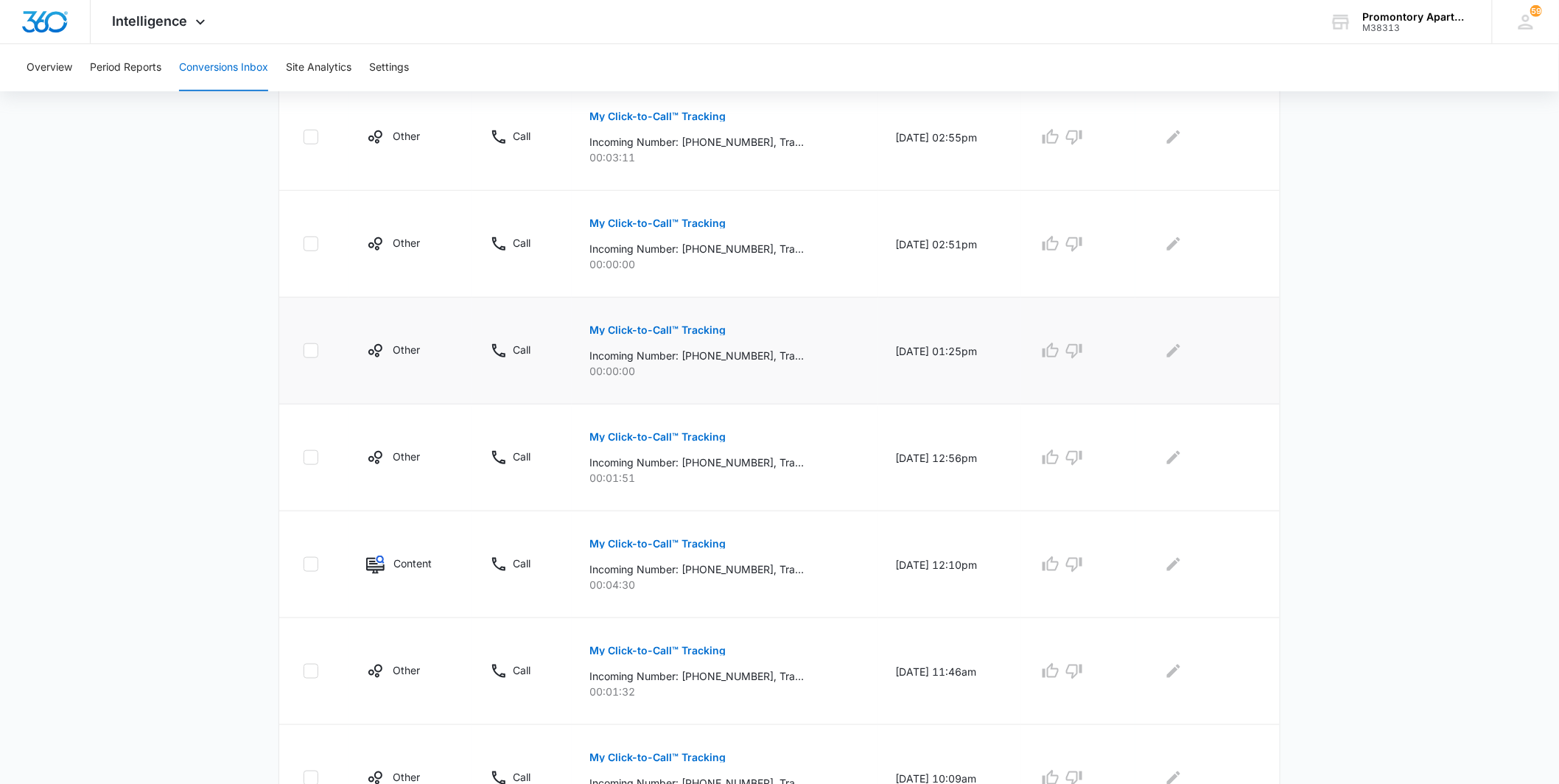
scroll to position [409, 0]
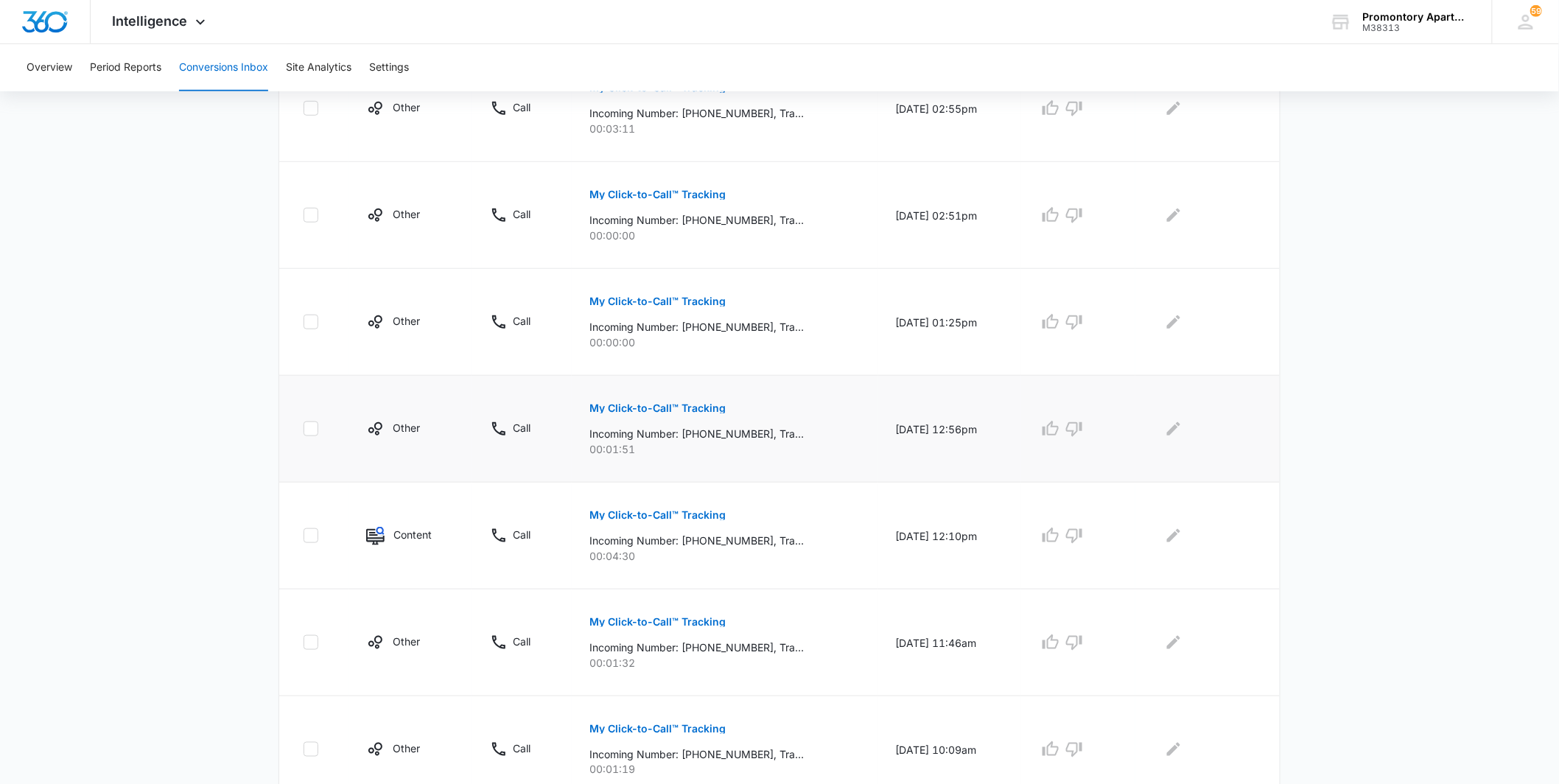
click at [698, 411] on p "My Click-to-Call™ Tracking" at bounding box center [657, 407] width 136 height 10
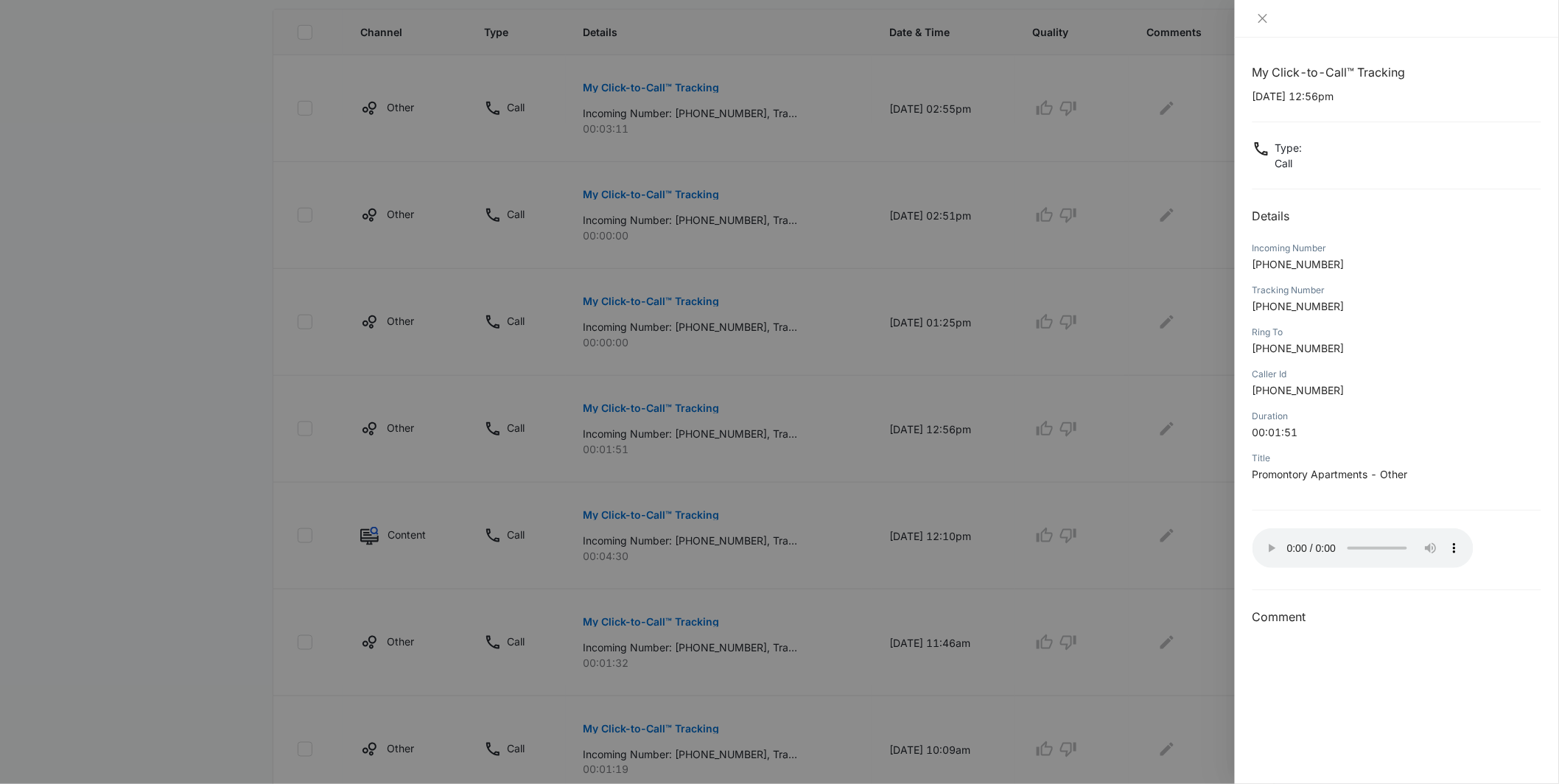
click at [740, 393] on div at bounding box center [780, 392] width 1559 height 784
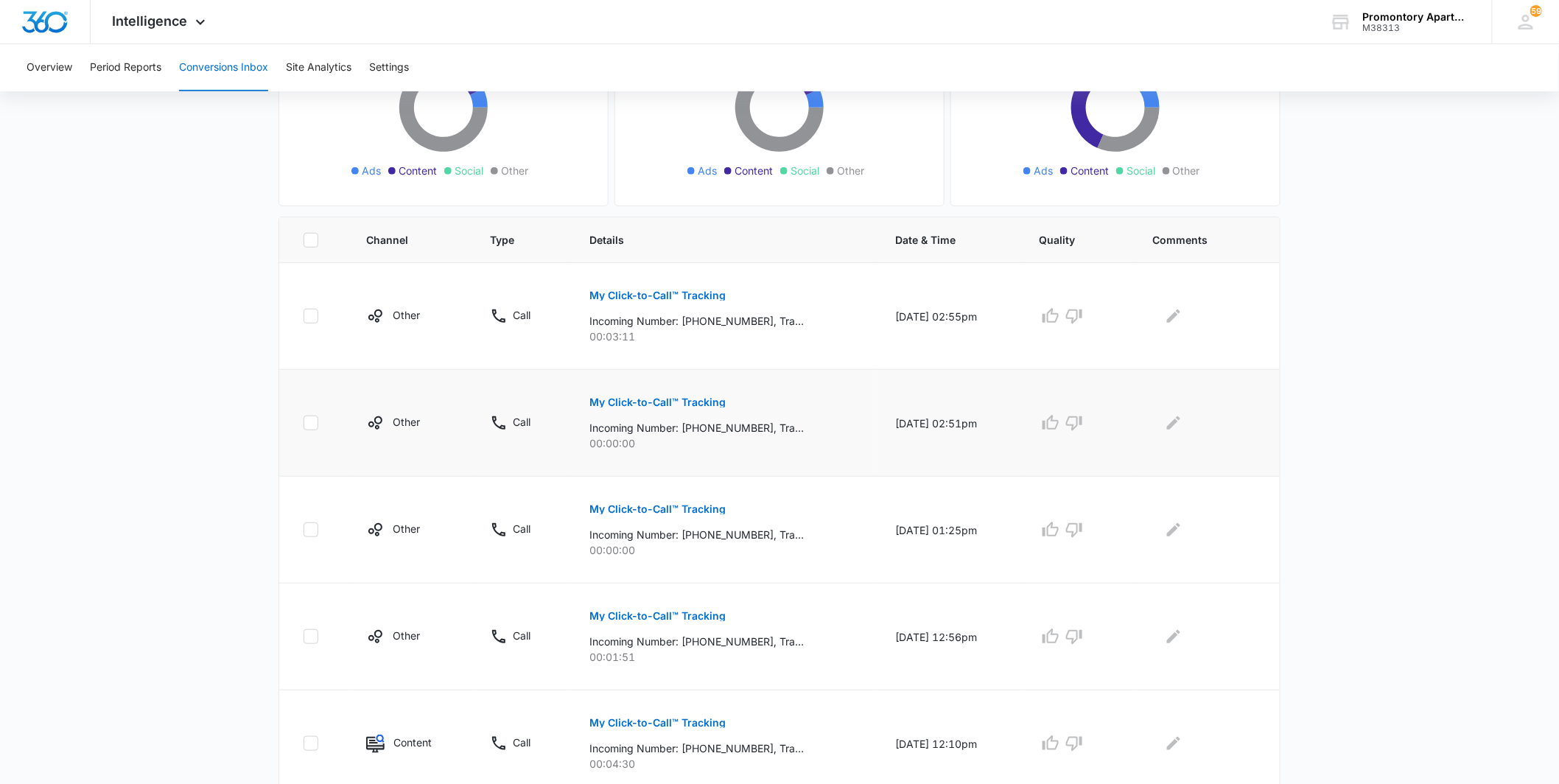
scroll to position [164, 0]
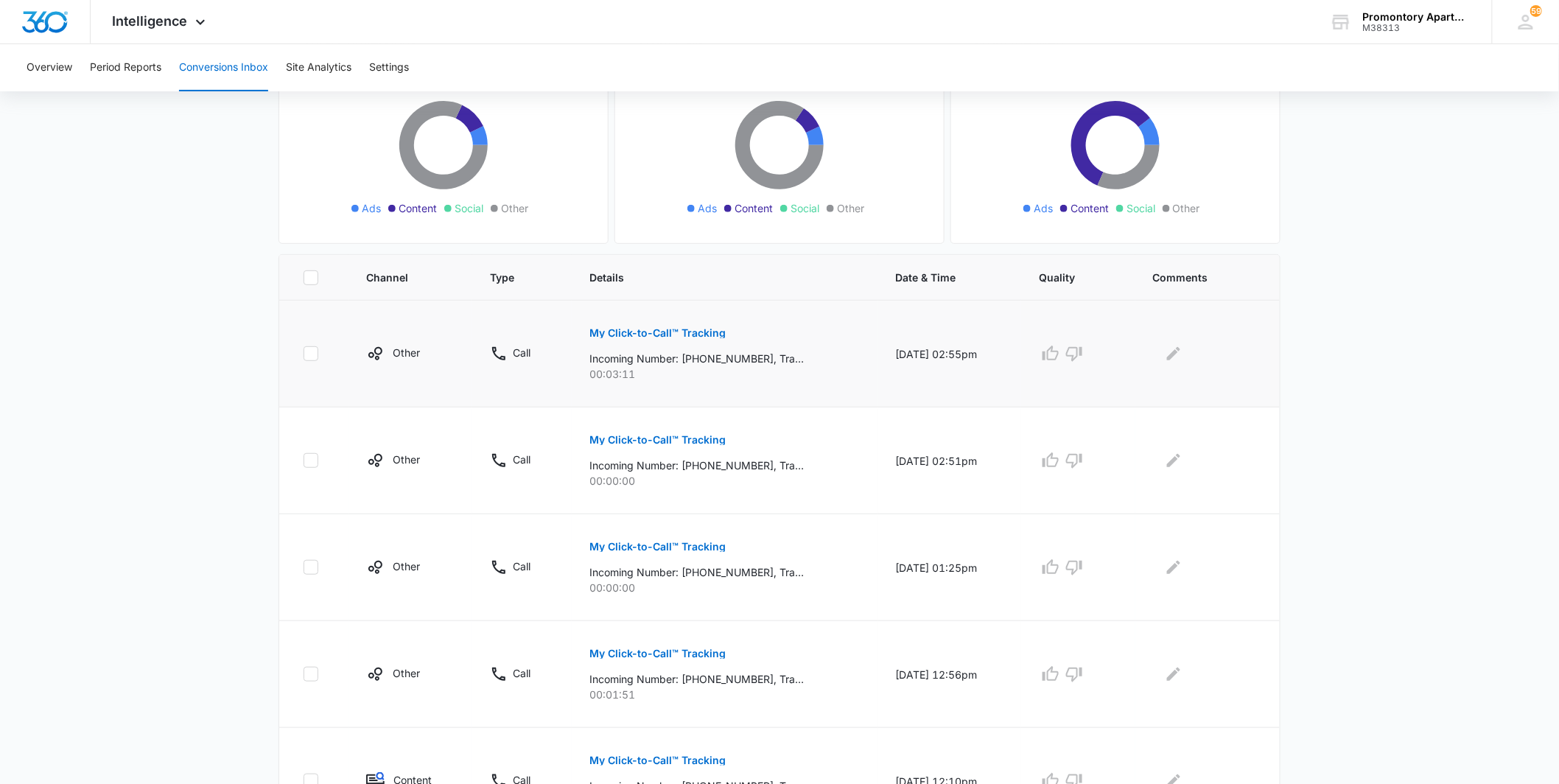
click at [689, 328] on p "My Click-to-Call™ Tracking" at bounding box center [657, 333] width 136 height 10
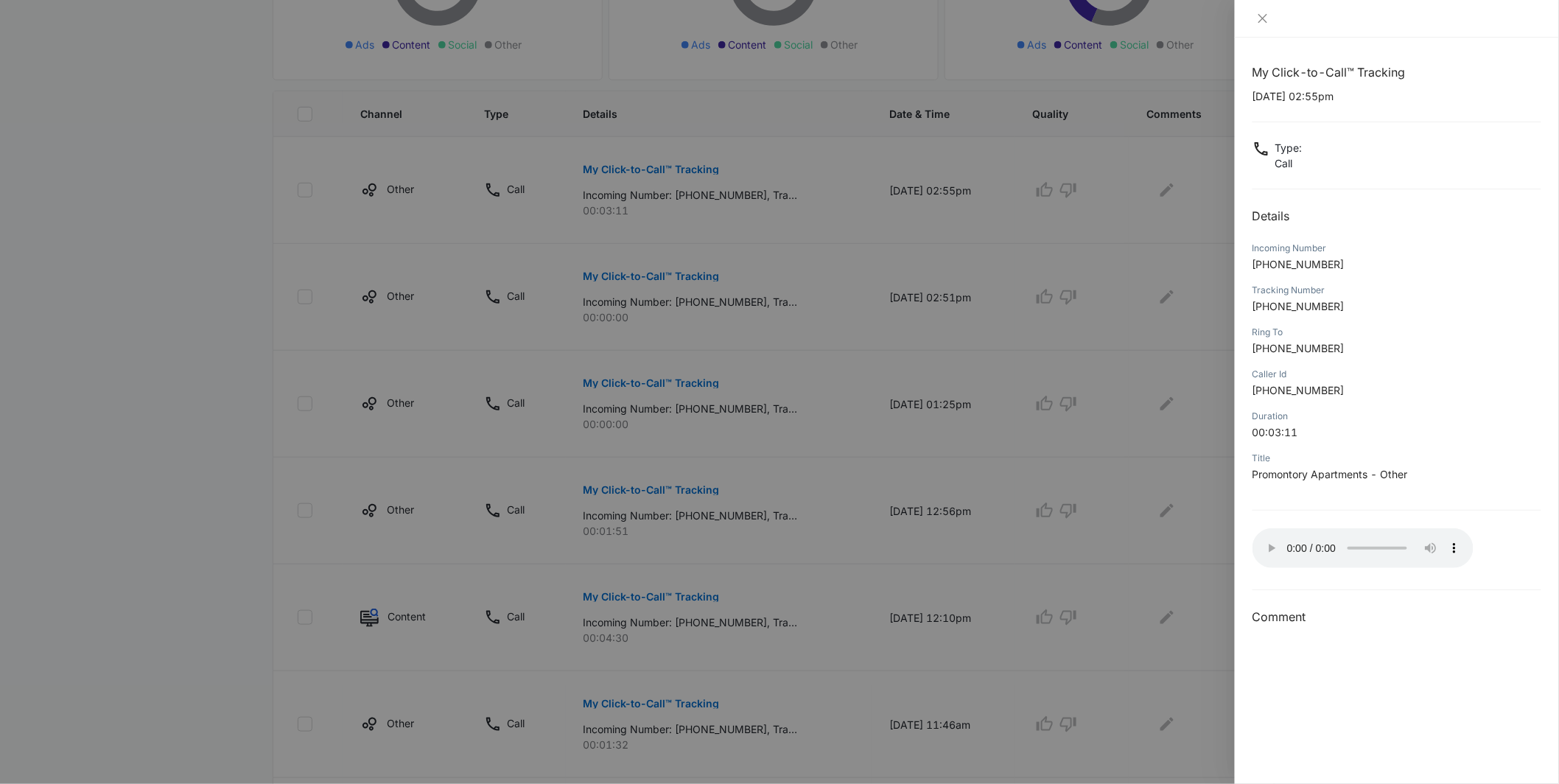
click at [761, 556] on div at bounding box center [780, 392] width 1559 height 784
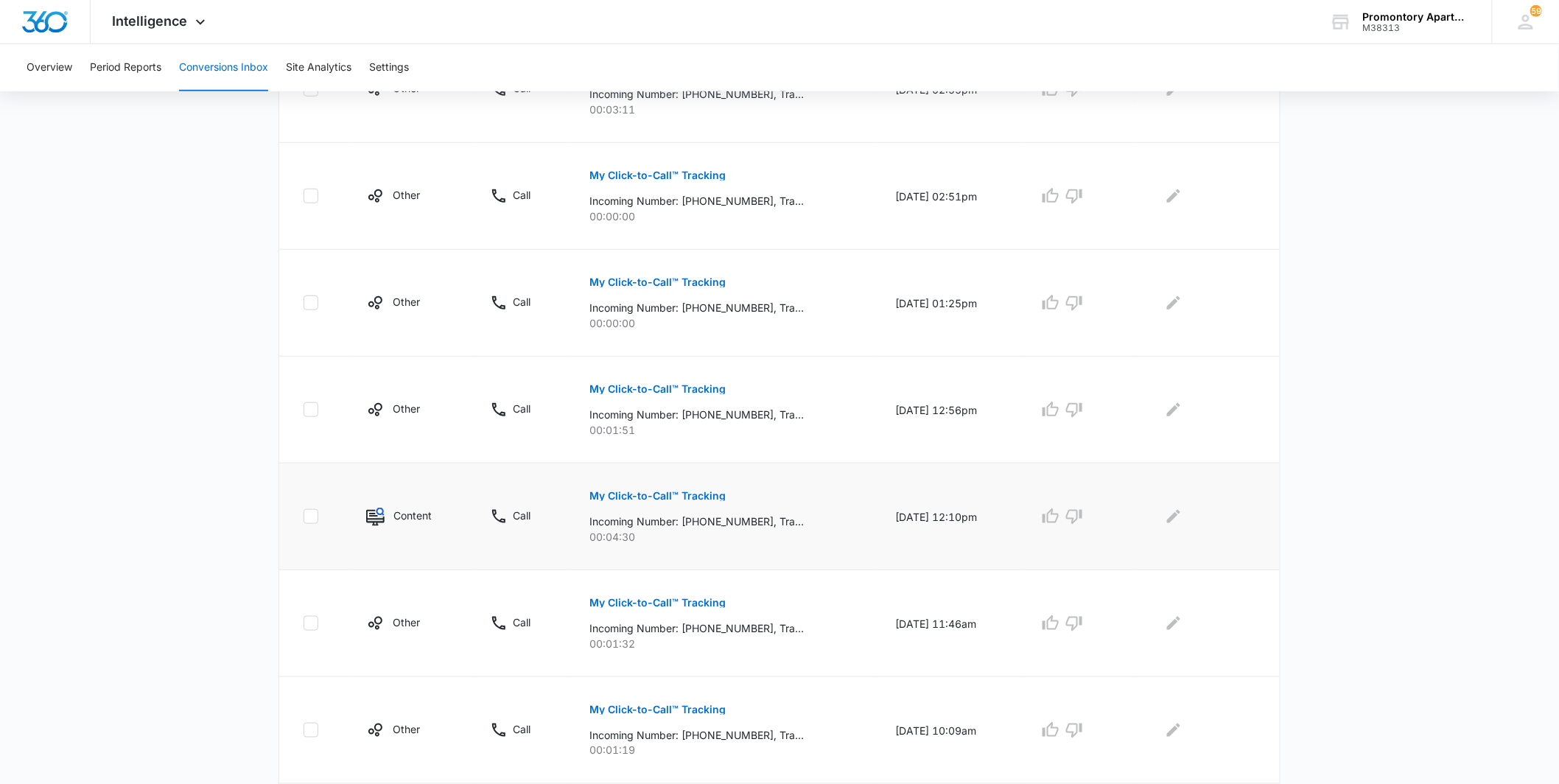
scroll to position [573, 0]
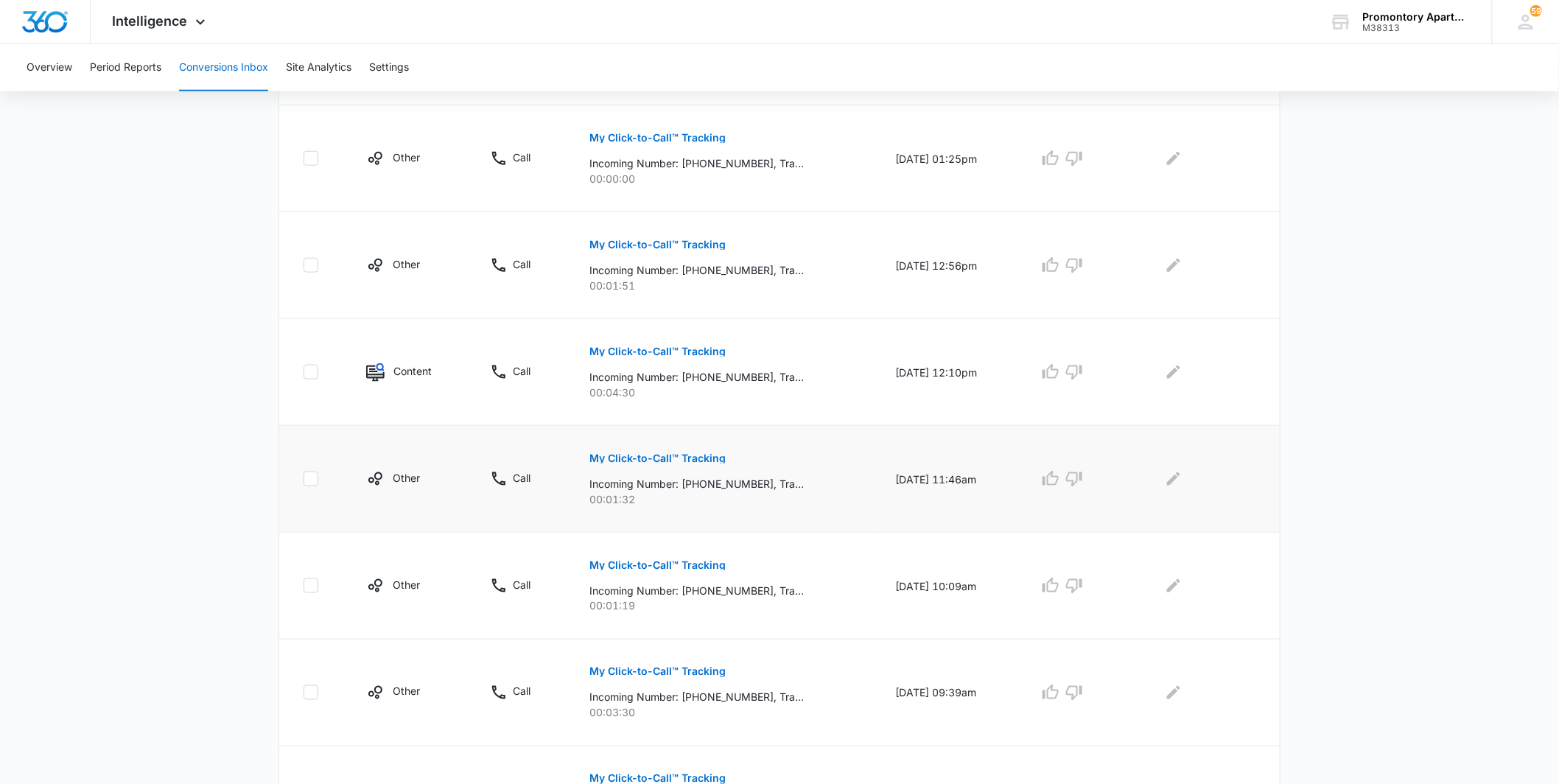
click at [703, 461] on p "My Click-to-Call™ Tracking" at bounding box center [657, 458] width 136 height 10
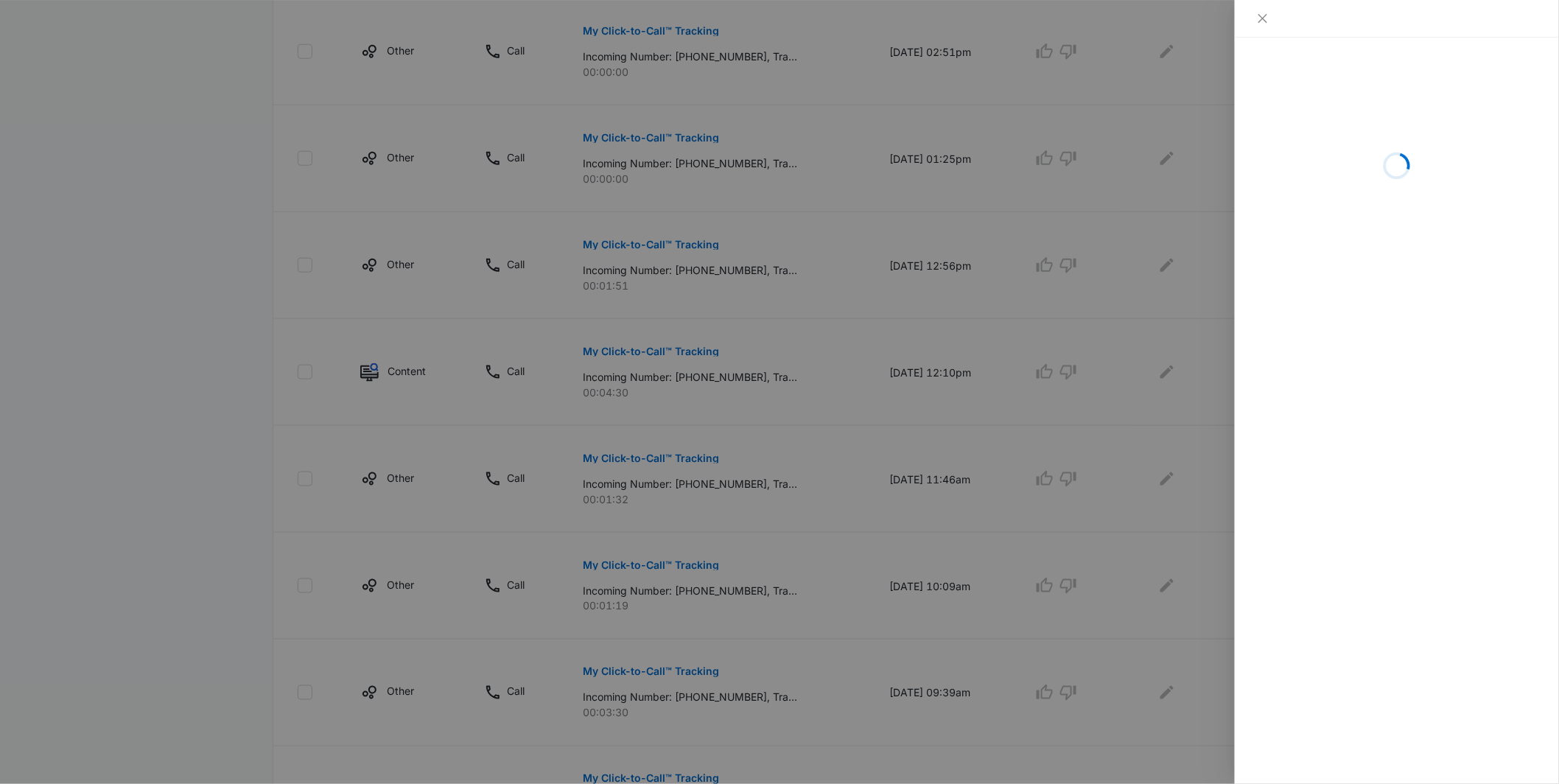
click at [779, 420] on div at bounding box center [780, 392] width 1559 height 784
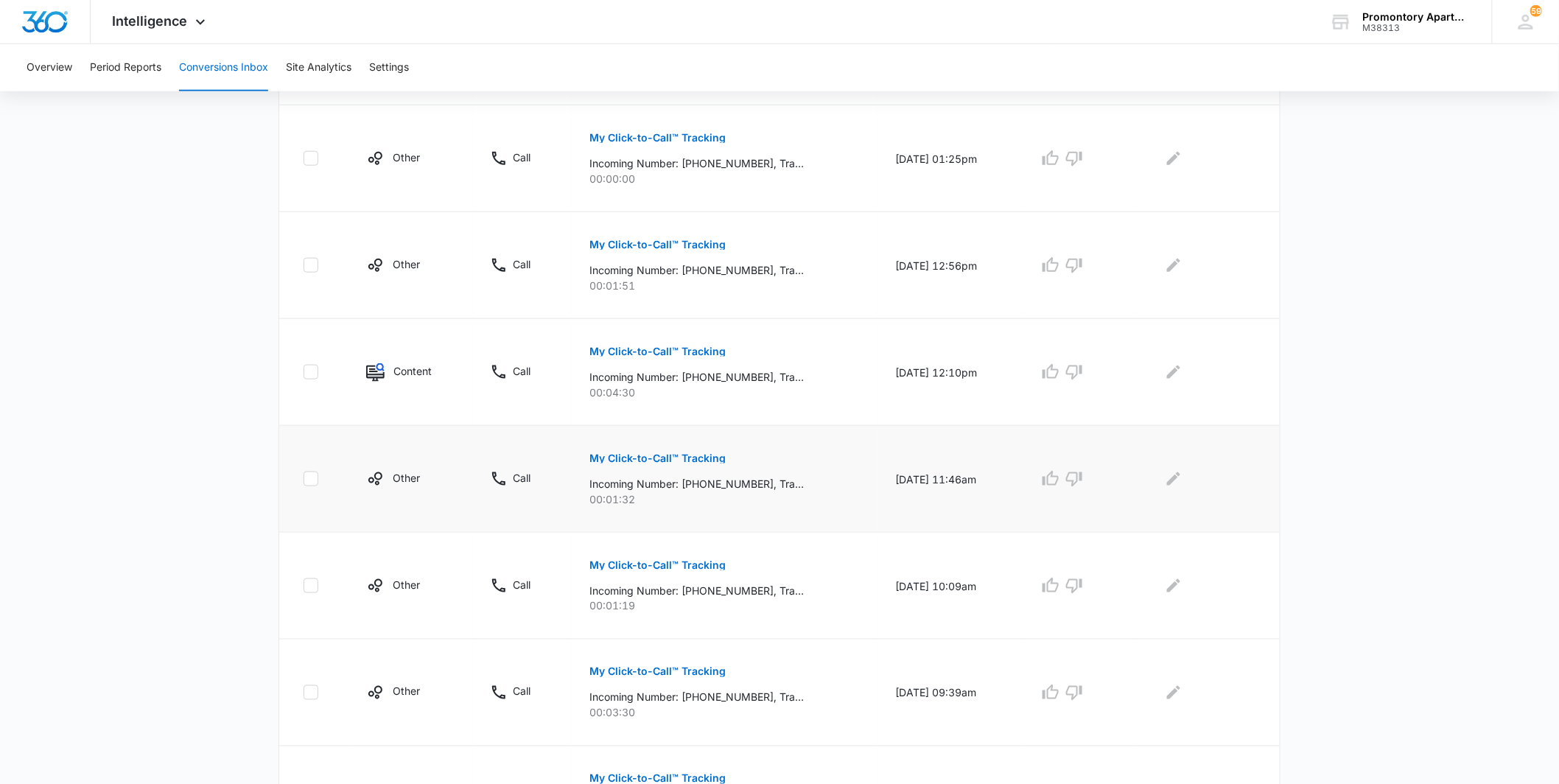
click at [697, 453] on p "My Click-to-Call™ Tracking" at bounding box center [657, 458] width 136 height 10
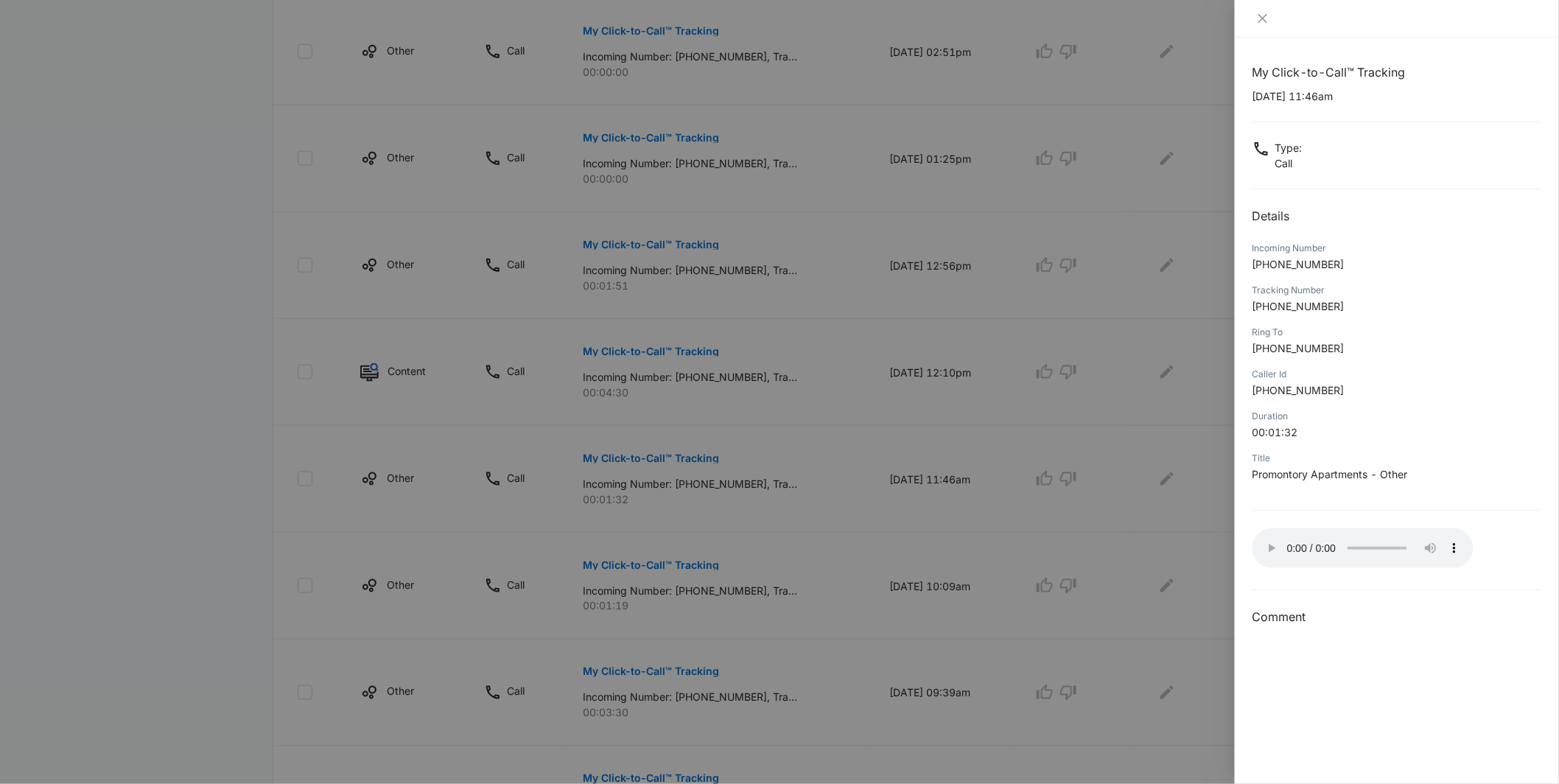
click at [777, 475] on div at bounding box center [780, 392] width 1559 height 784
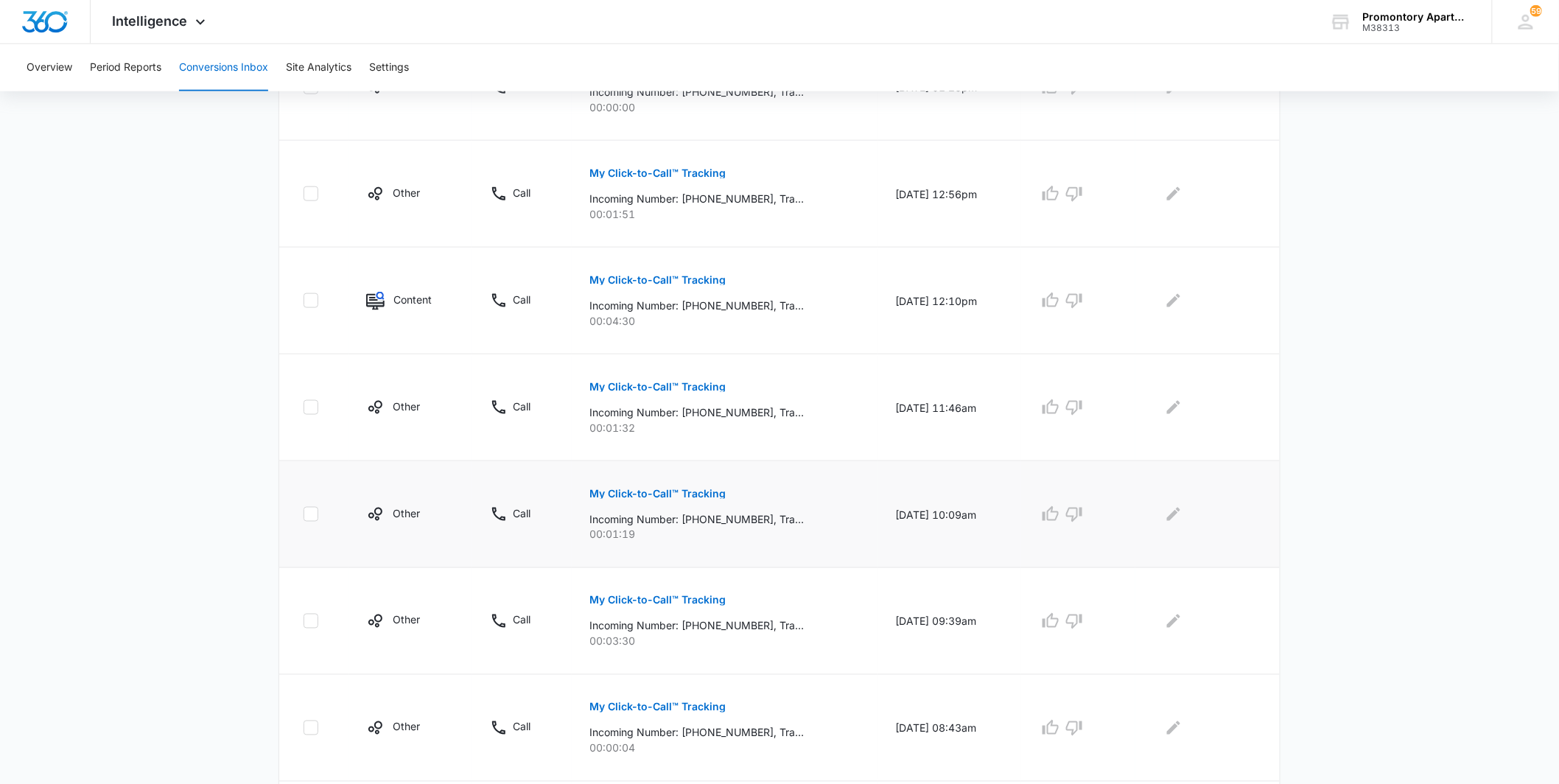
scroll to position [794, 0]
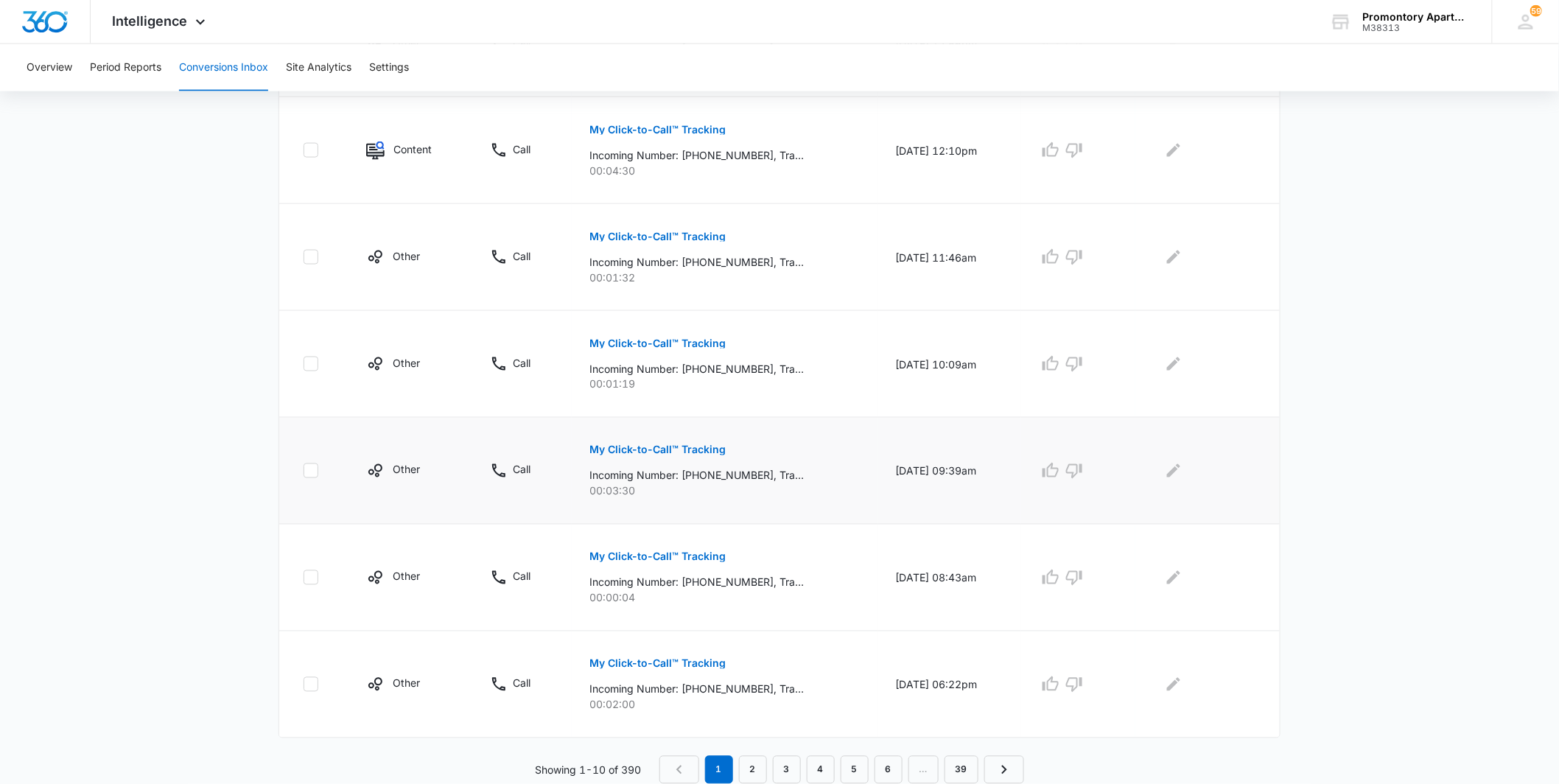
click at [658, 452] on p "My Click-to-Call™ Tracking" at bounding box center [657, 450] width 136 height 10
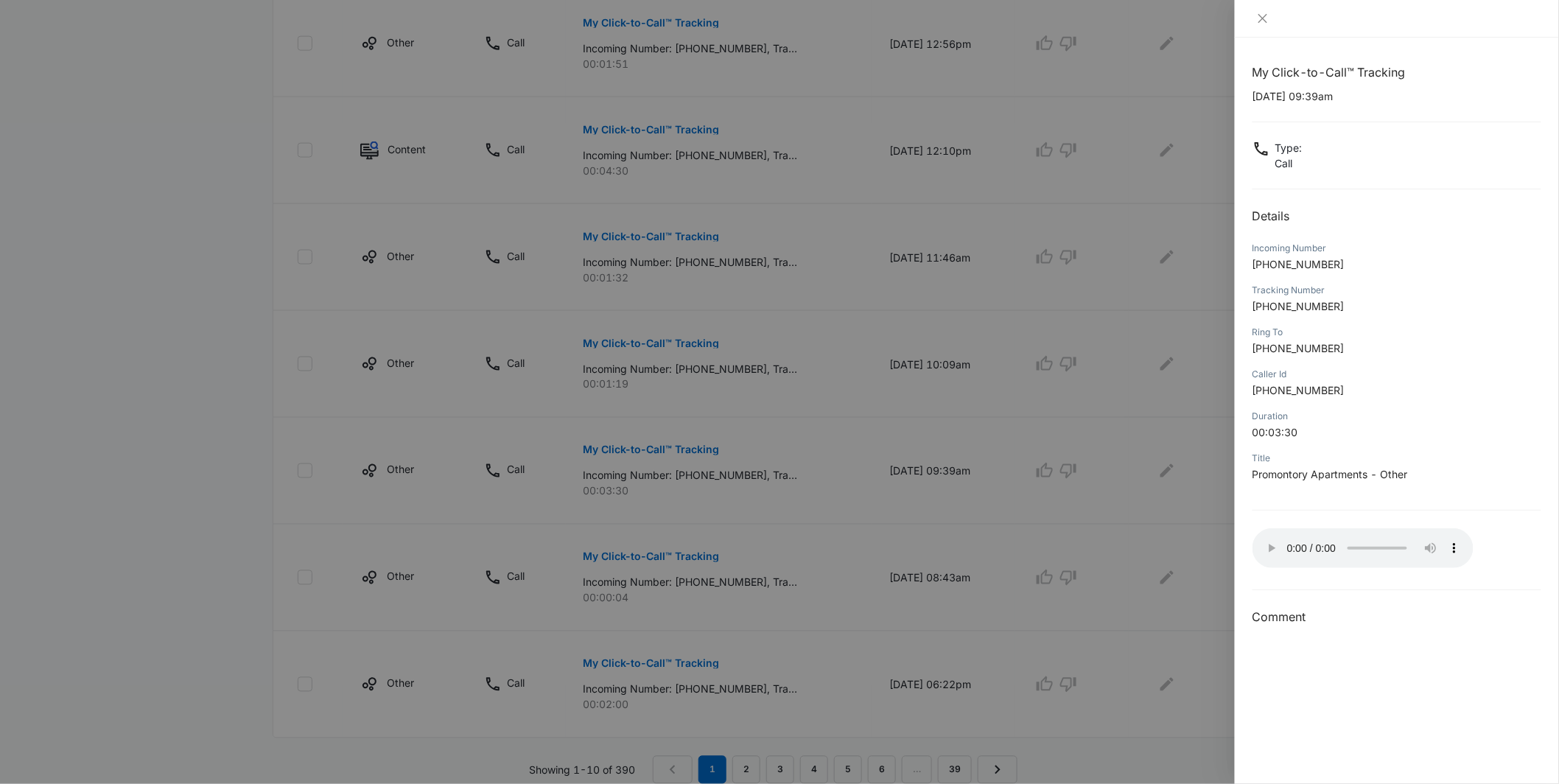
click at [966, 503] on div at bounding box center [780, 392] width 1559 height 784
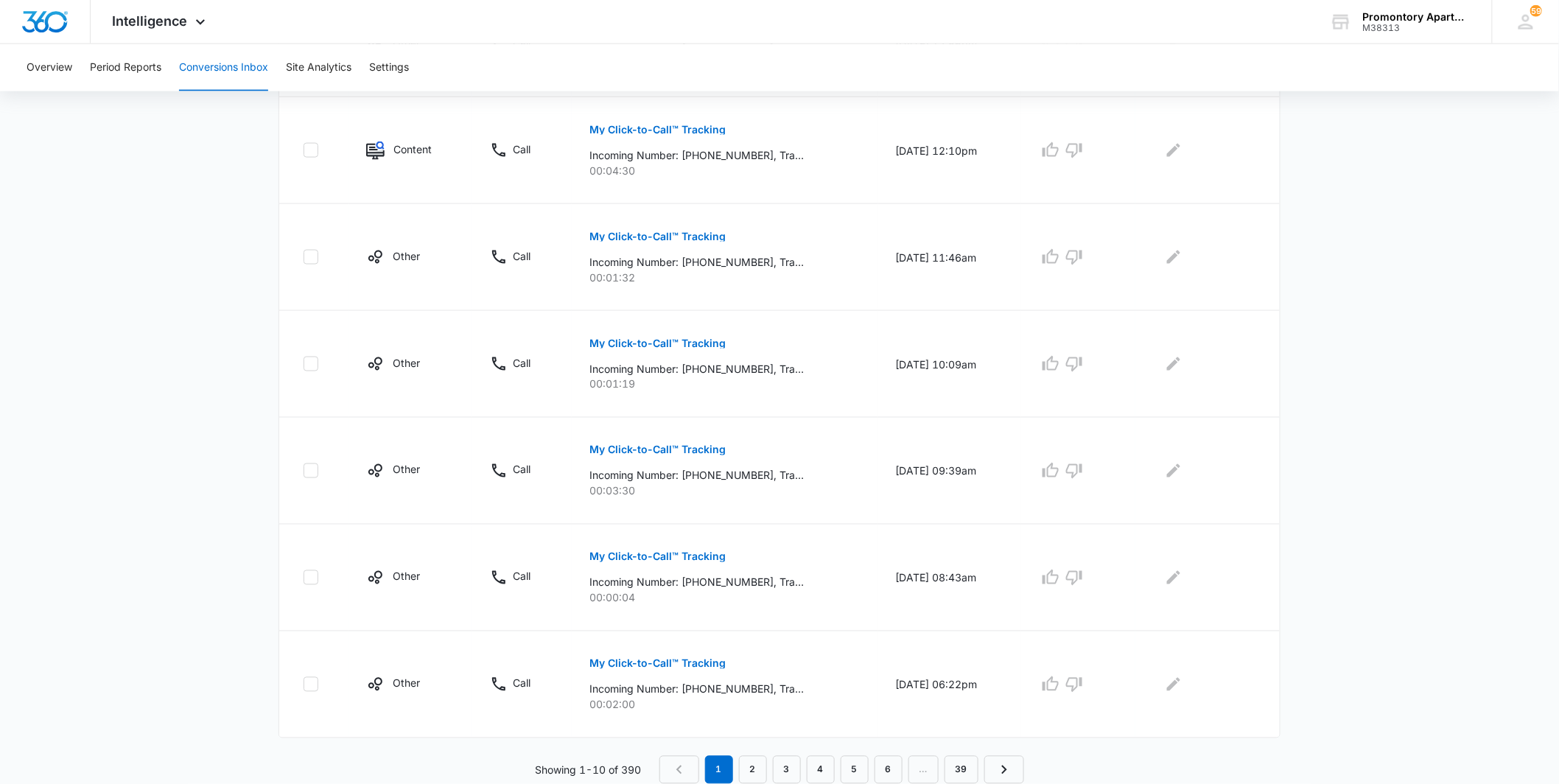
scroll to position [0, 0]
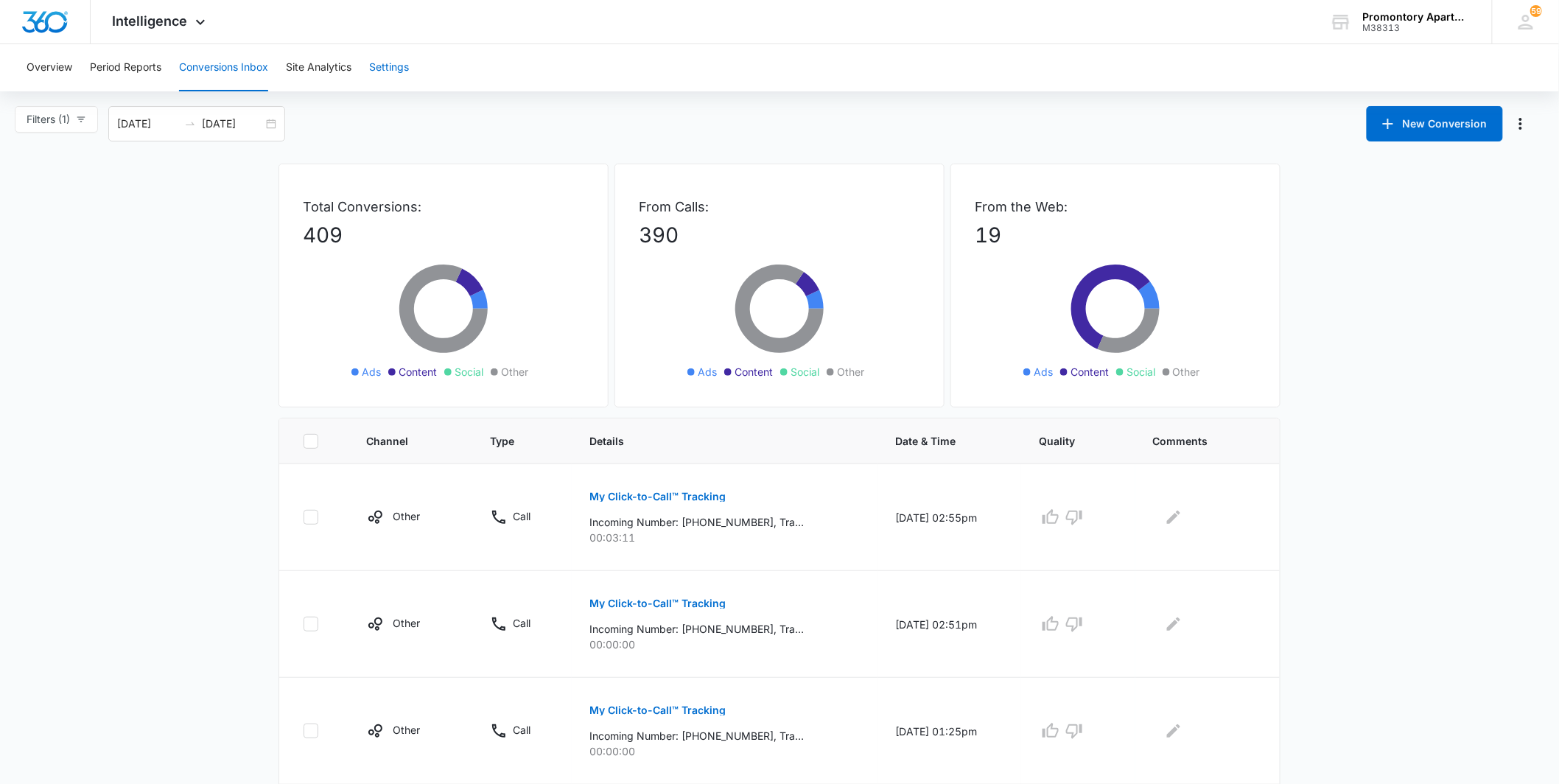
click at [396, 65] on button "Settings" at bounding box center [389, 68] width 40 height 48
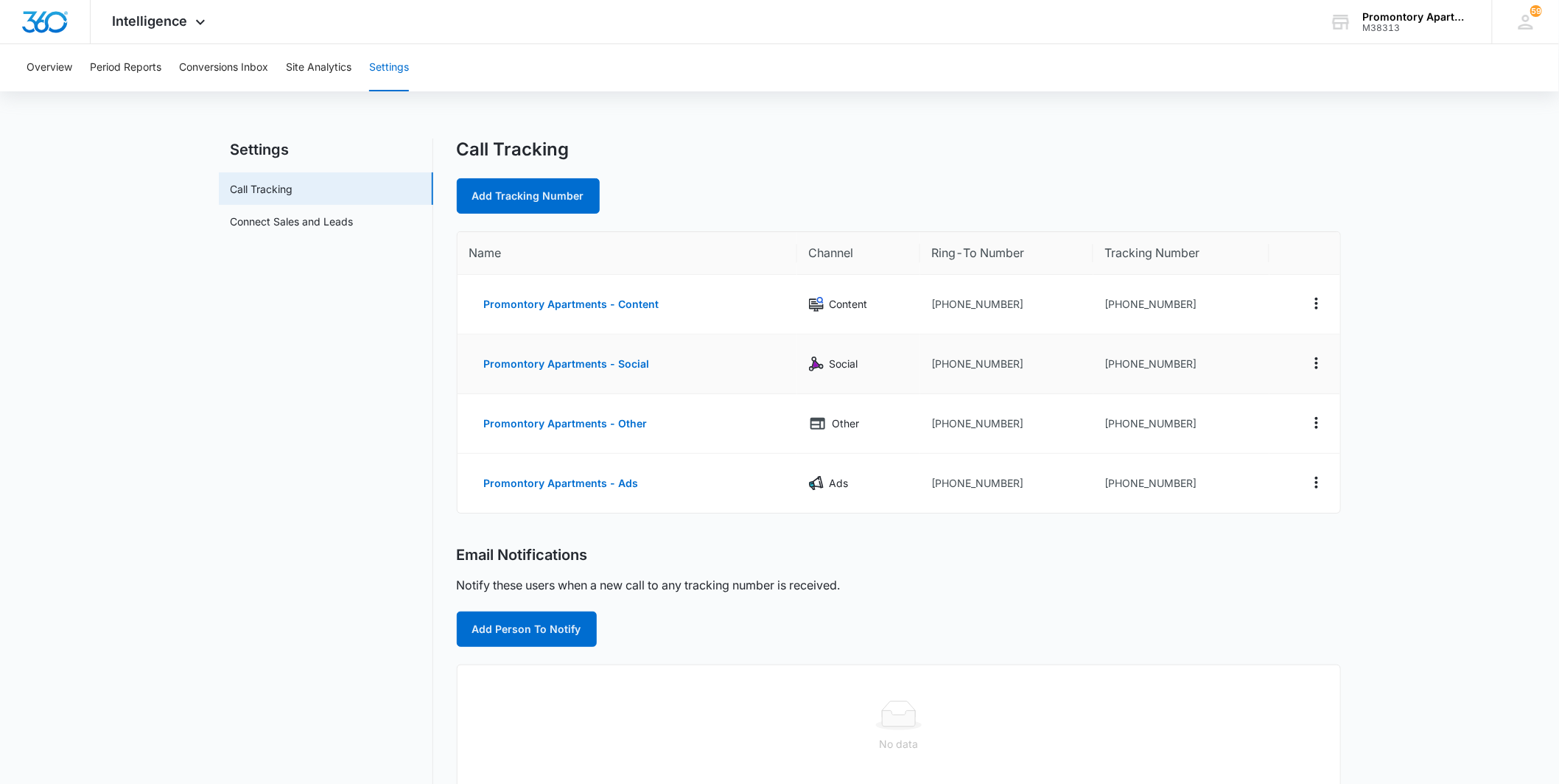
click at [1095, 362] on td "[PHONE_NUMBER]" at bounding box center [1182, 363] width 177 height 60
drag, startPoint x: 1101, startPoint y: 481, endPoint x: 1184, endPoint y: 482, distance: 83.0
click at [1184, 482] on td "[PHONE_NUMBER]" at bounding box center [1182, 483] width 177 height 59
